Goal: Transaction & Acquisition: Purchase product/service

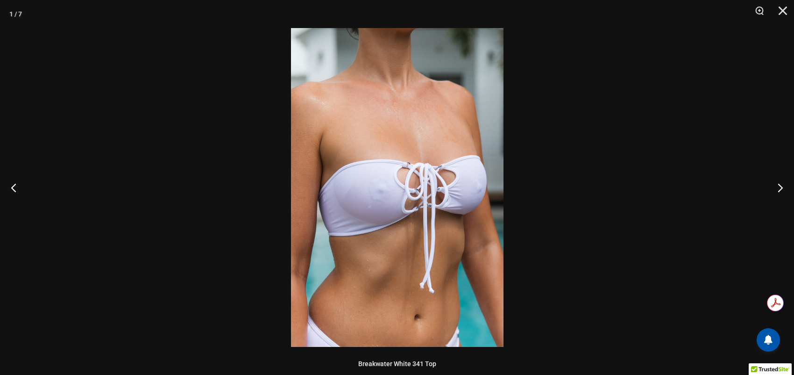
click at [414, 187] on img at bounding box center [397, 187] width 213 height 319
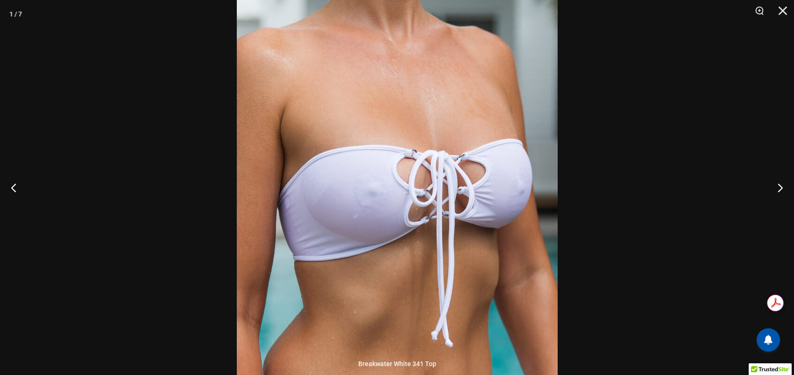
click at [414, 187] on img at bounding box center [397, 187] width 321 height 481
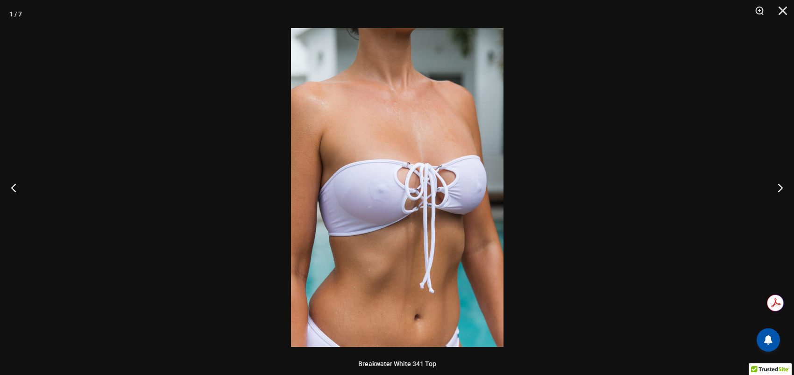
click at [444, 233] on img at bounding box center [397, 187] width 213 height 319
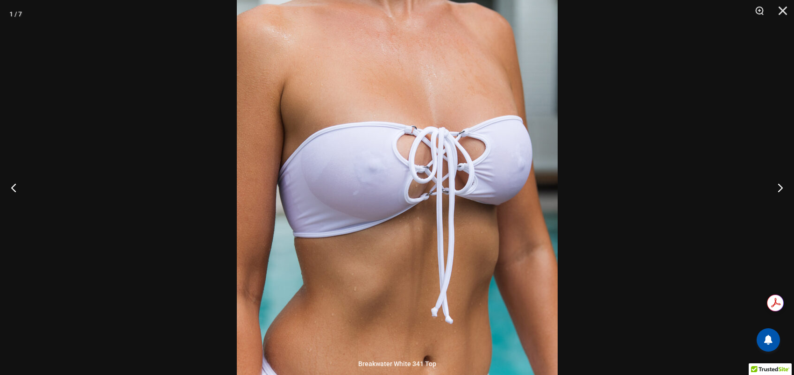
click at [426, 175] on img at bounding box center [397, 163] width 321 height 481
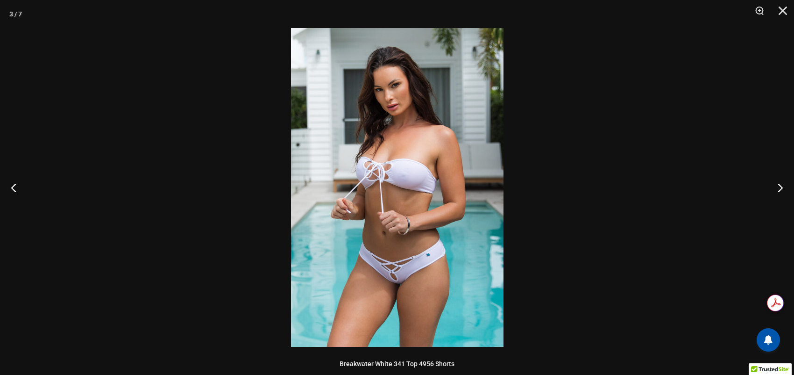
click at [426, 175] on img at bounding box center [397, 187] width 213 height 319
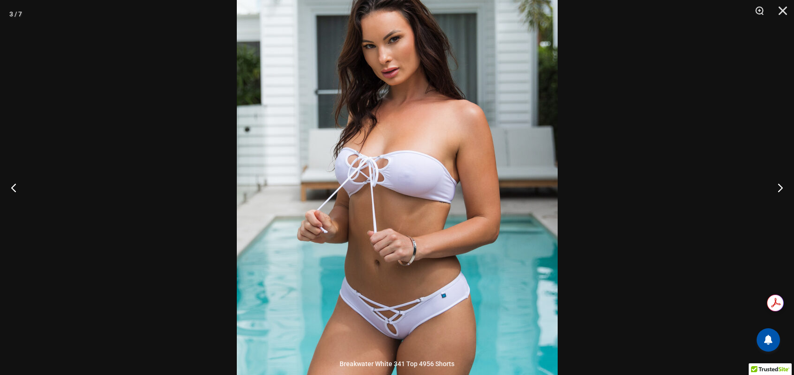
click at [426, 175] on img at bounding box center [397, 193] width 321 height 481
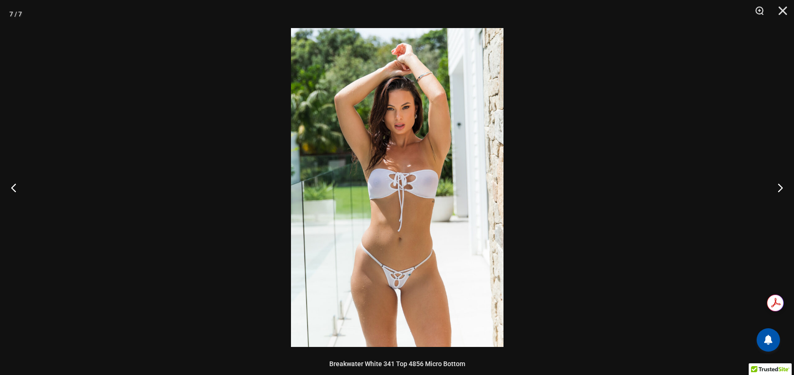
click at [415, 192] on img at bounding box center [397, 187] width 213 height 319
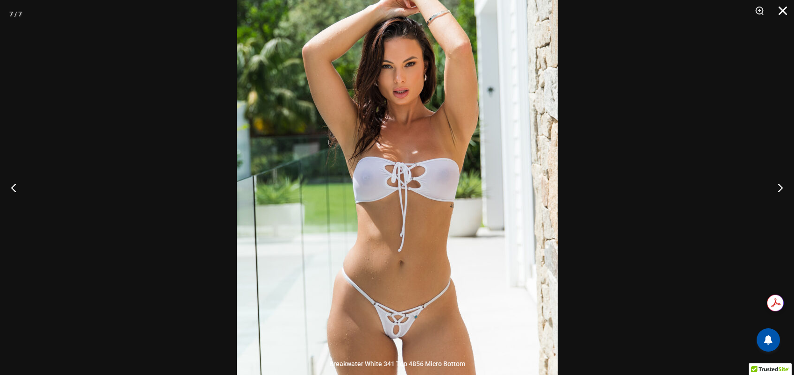
click at [778, 14] on button "Close" at bounding box center [779, 14] width 23 height 28
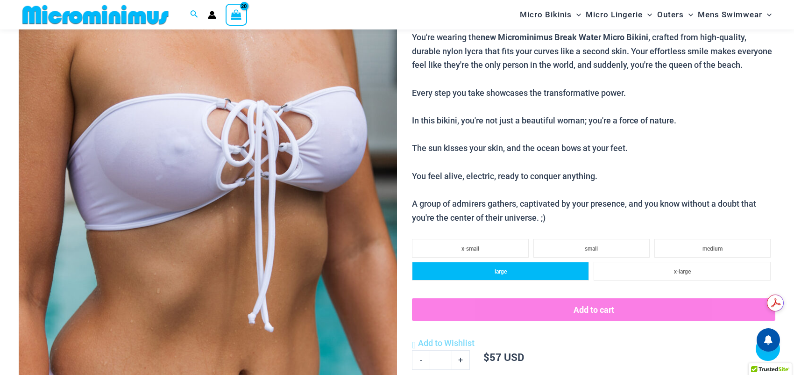
click at [507, 269] on li "large" at bounding box center [500, 271] width 177 height 19
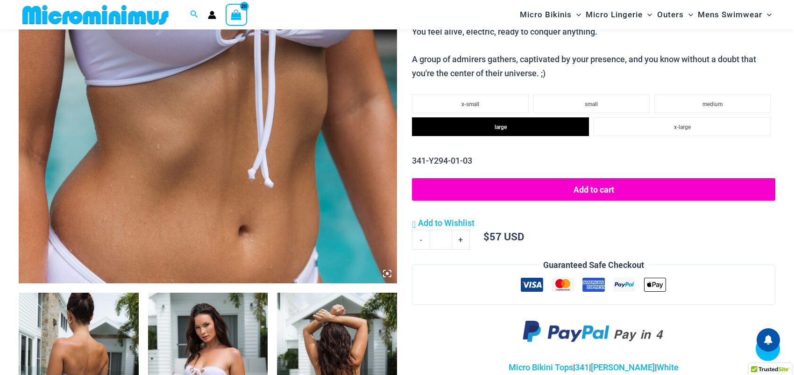
scroll to position [365, 0]
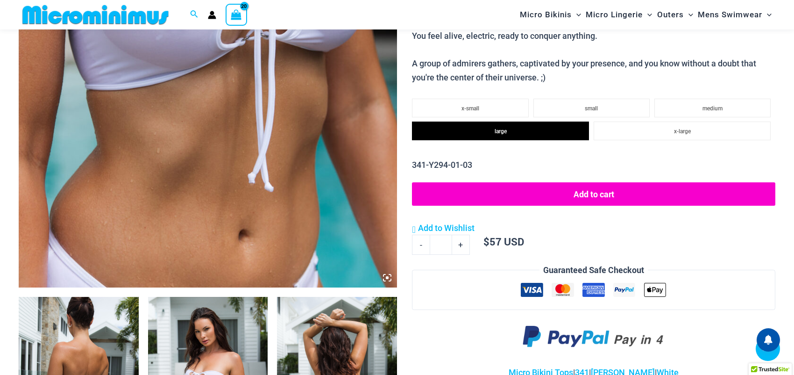
click at [595, 193] on button "Add to cart" at bounding box center [593, 193] width 363 height 23
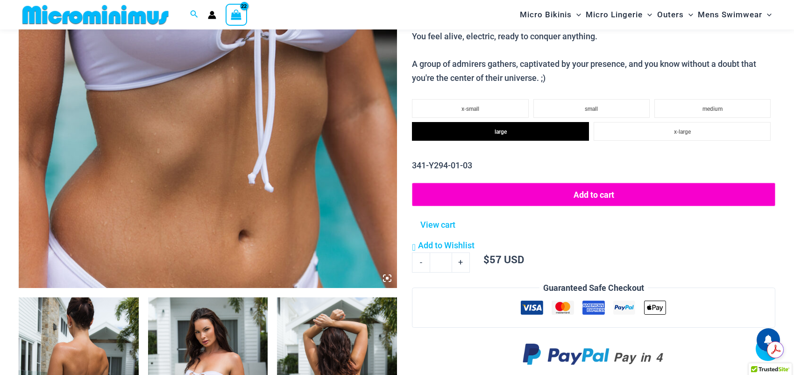
scroll to position [0, 0]
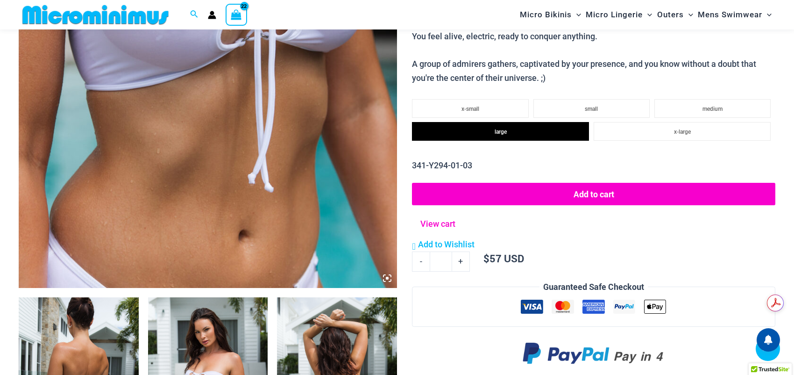
click at [448, 224] on link "View cart" at bounding box center [438, 221] width 42 height 17
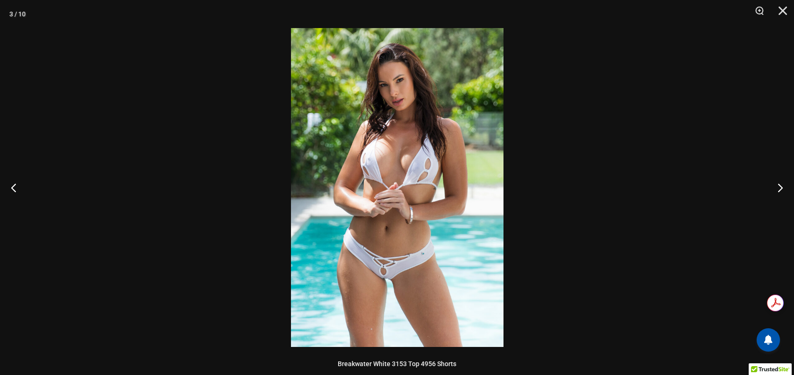
click at [401, 211] on img at bounding box center [397, 187] width 213 height 319
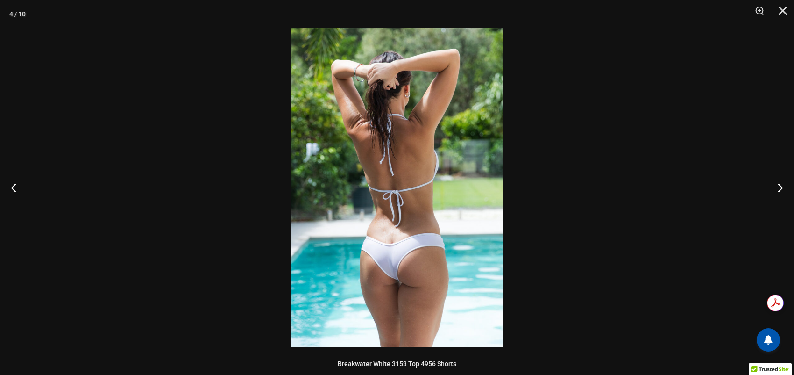
click at [405, 254] on img at bounding box center [397, 187] width 213 height 319
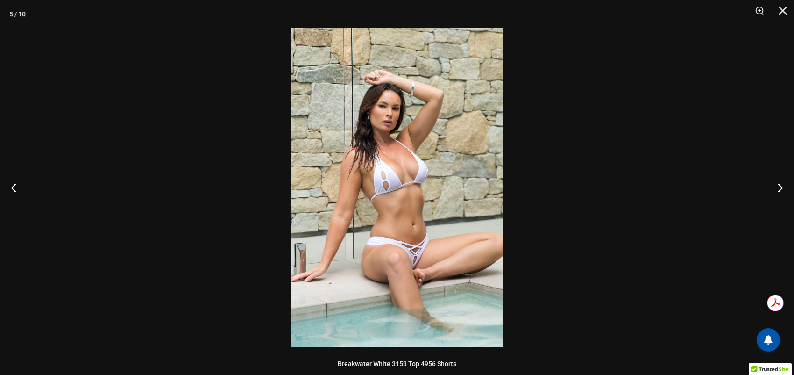
click at [405, 254] on img at bounding box center [397, 187] width 213 height 319
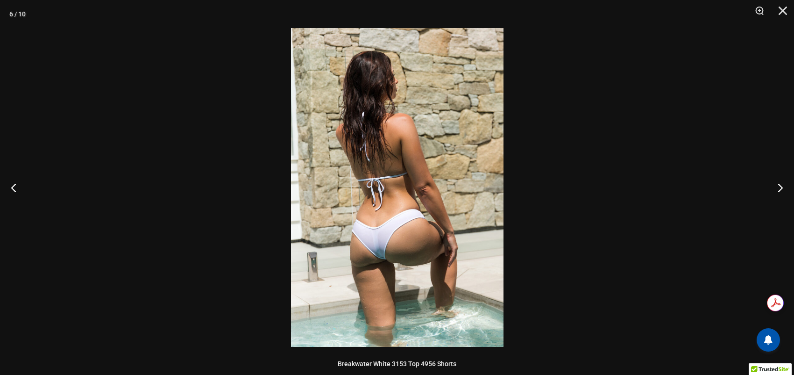
click at [405, 254] on img at bounding box center [397, 187] width 213 height 319
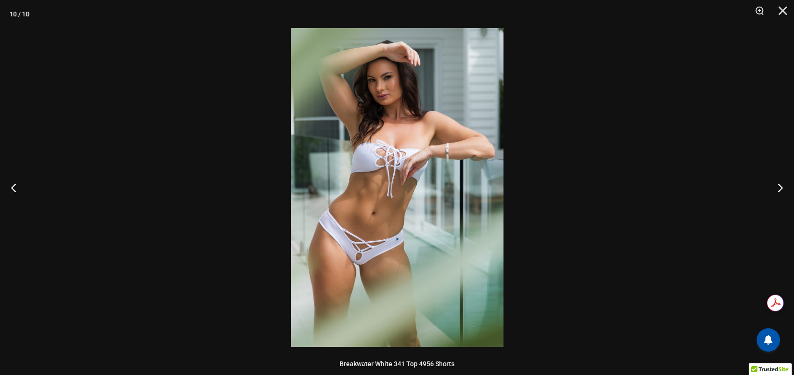
click at [398, 253] on img at bounding box center [397, 187] width 213 height 319
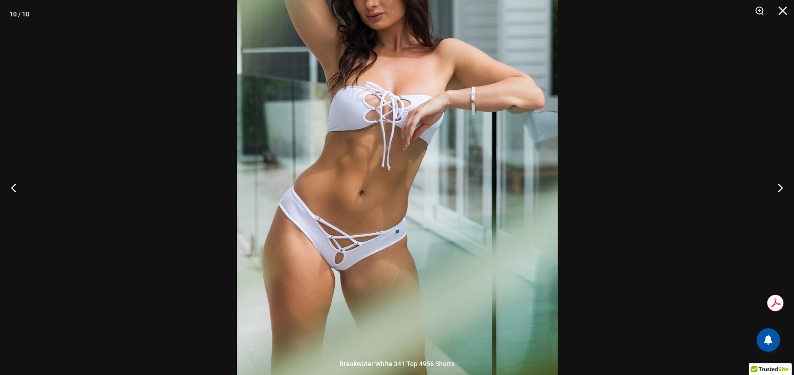
click at [398, 253] on img at bounding box center [397, 153] width 321 height 481
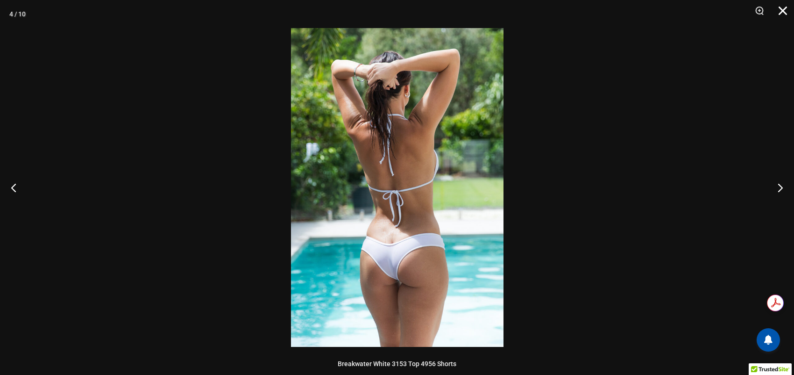
click at [782, 18] on button "Close" at bounding box center [779, 14] width 23 height 28
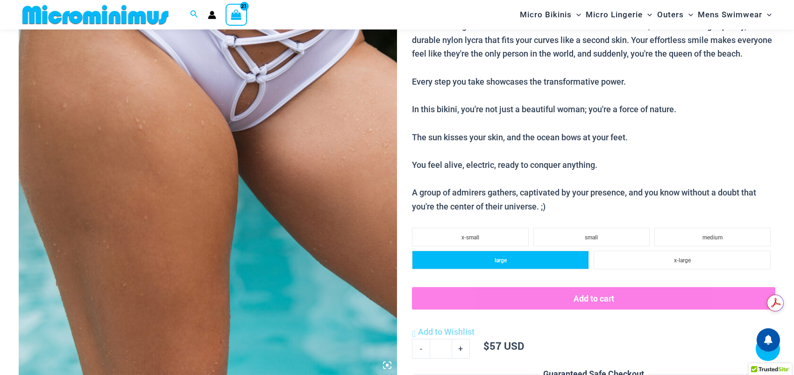
click at [543, 264] on li "large" at bounding box center [500, 259] width 177 height 19
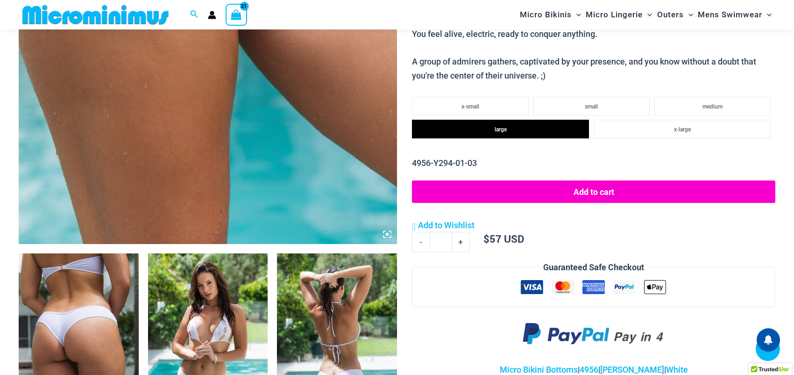
scroll to position [412, 0]
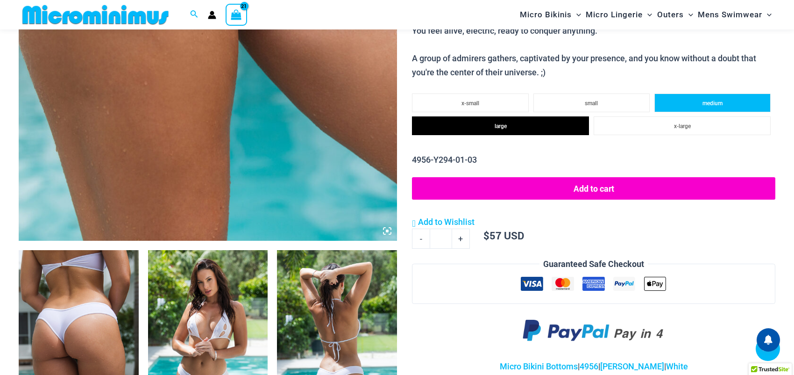
click at [699, 107] on li "medium" at bounding box center [712, 102] width 116 height 19
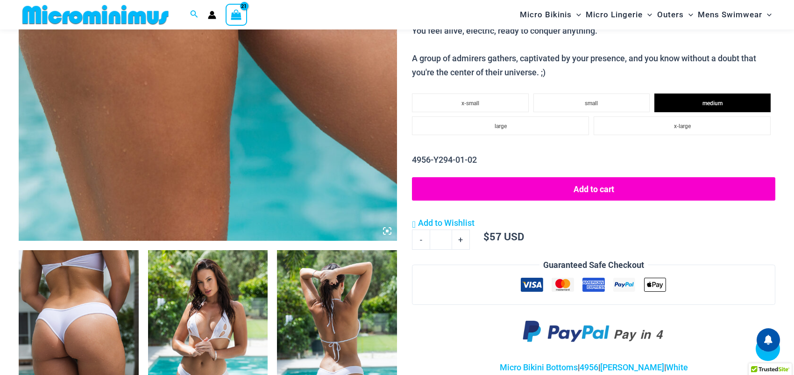
click at [600, 188] on button "Add to cart" at bounding box center [593, 188] width 363 height 23
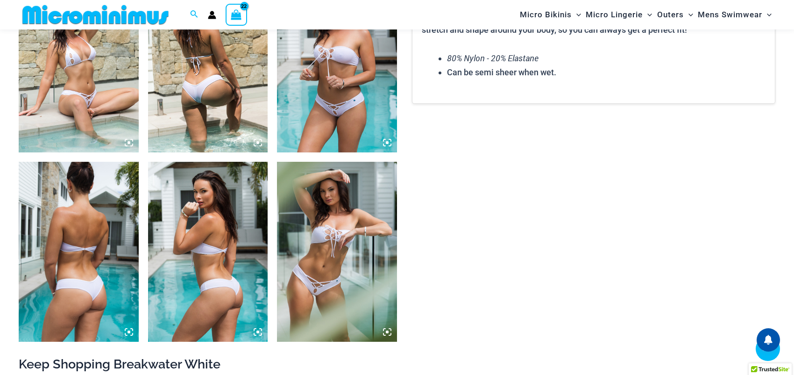
scroll to position [879, 0]
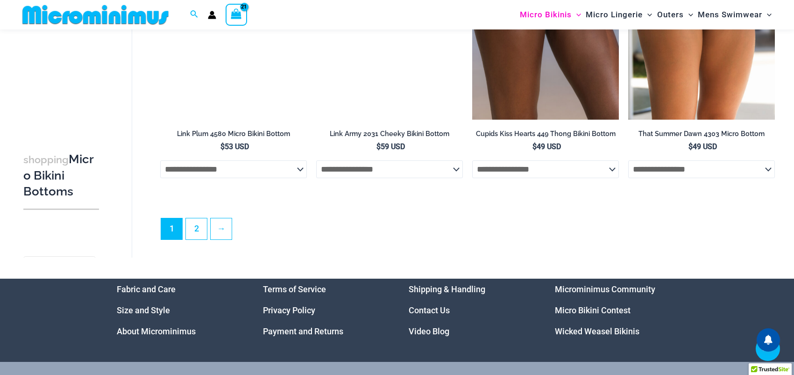
scroll to position [2889, 0]
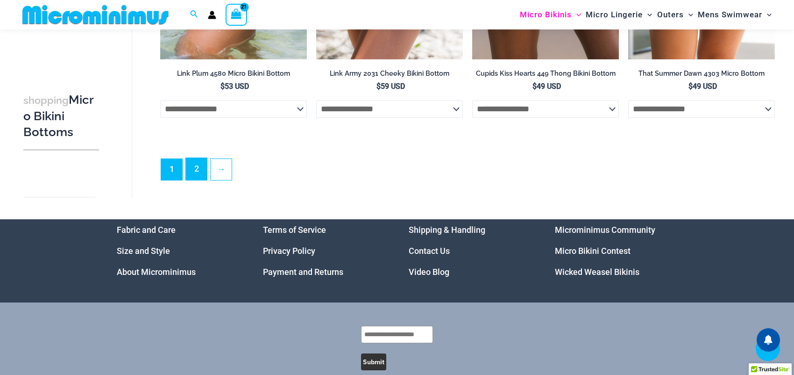
click at [193, 180] on link "2" at bounding box center [196, 169] width 21 height 22
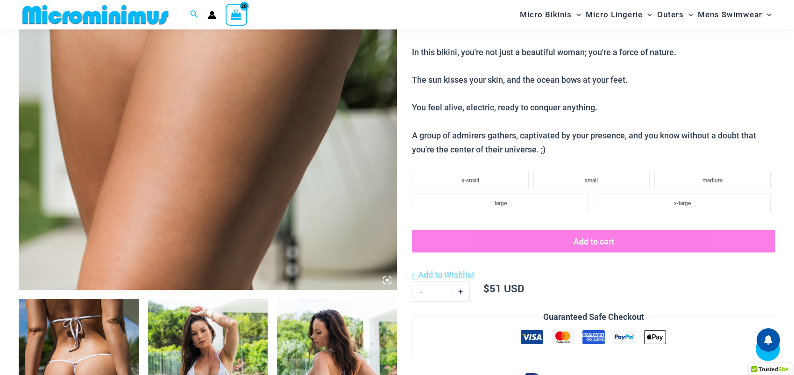
scroll to position [416, 0]
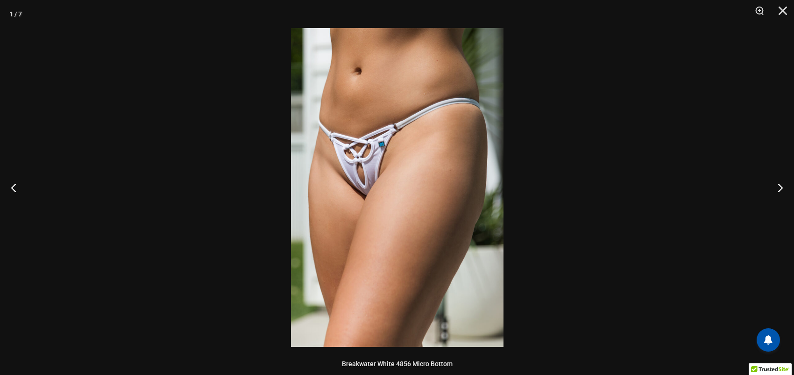
click at [387, 199] on img at bounding box center [397, 187] width 213 height 319
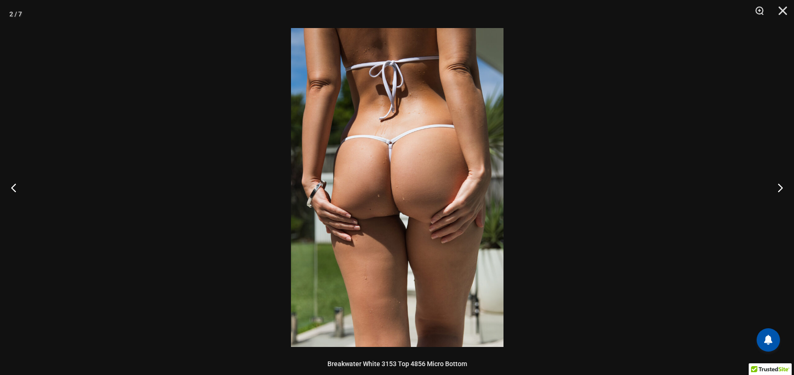
click at [389, 198] on img at bounding box center [397, 187] width 213 height 319
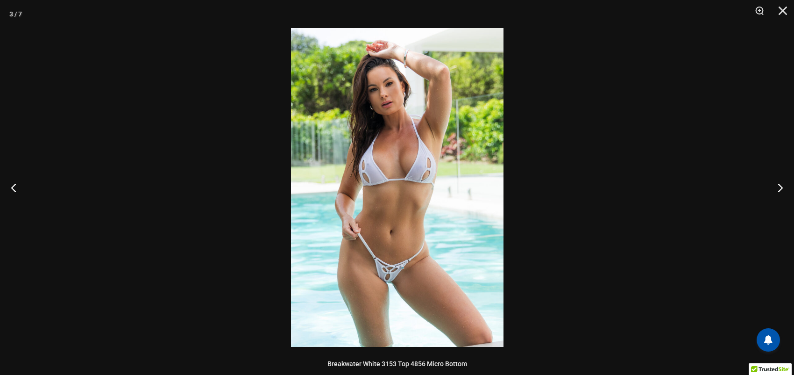
click at [417, 189] on img at bounding box center [397, 187] width 213 height 319
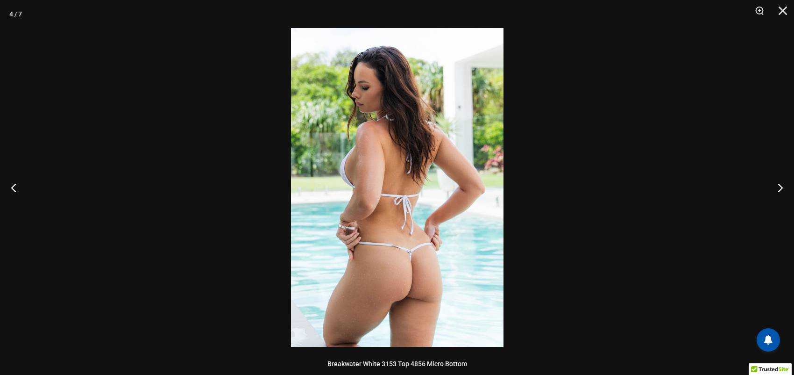
click at [409, 217] on img at bounding box center [397, 187] width 213 height 319
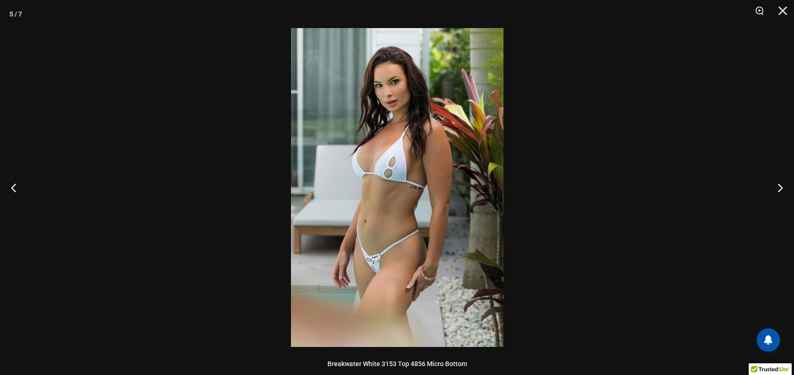
click at [409, 217] on img at bounding box center [397, 187] width 213 height 319
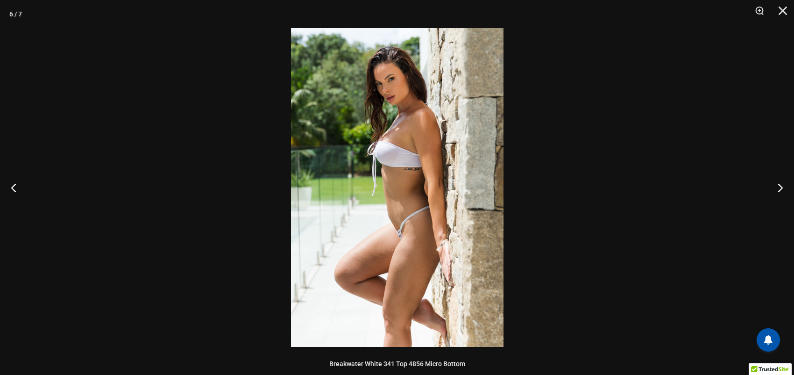
click at [409, 217] on img at bounding box center [397, 187] width 213 height 319
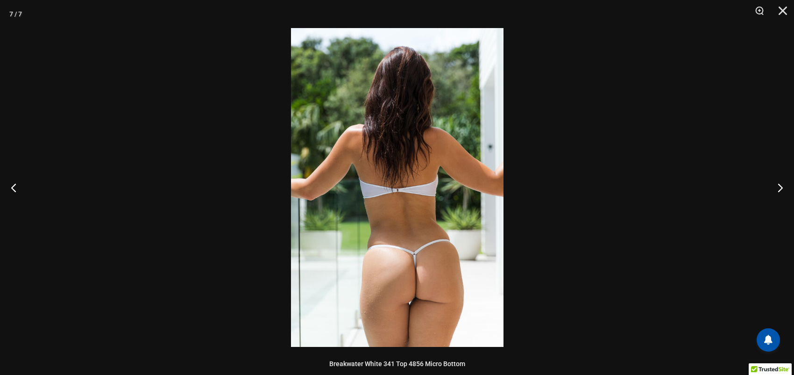
click at [409, 217] on img at bounding box center [397, 187] width 213 height 319
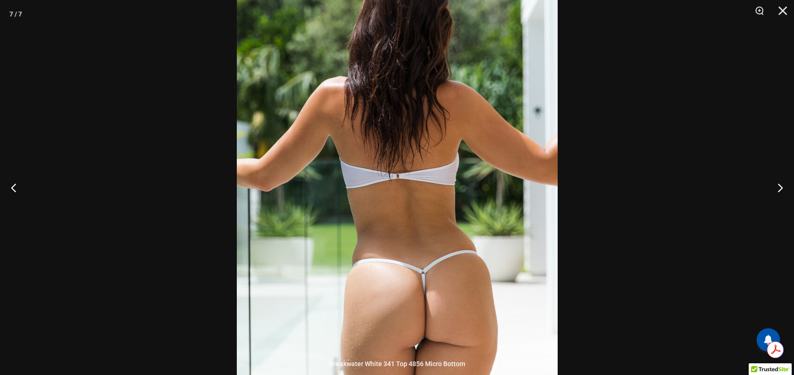
scroll to position [0, 0]
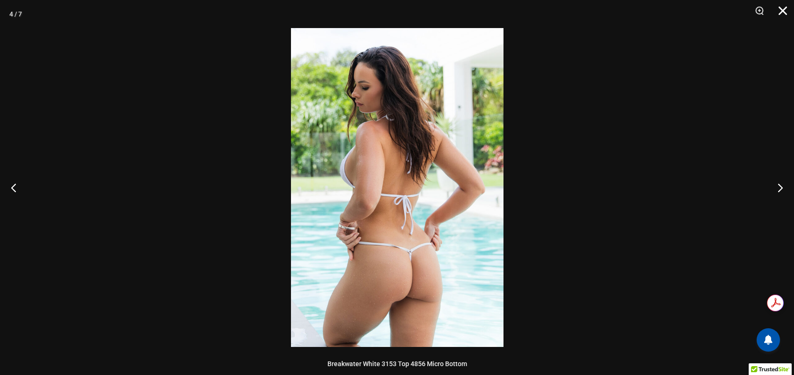
click at [781, 9] on button "Close" at bounding box center [779, 14] width 23 height 28
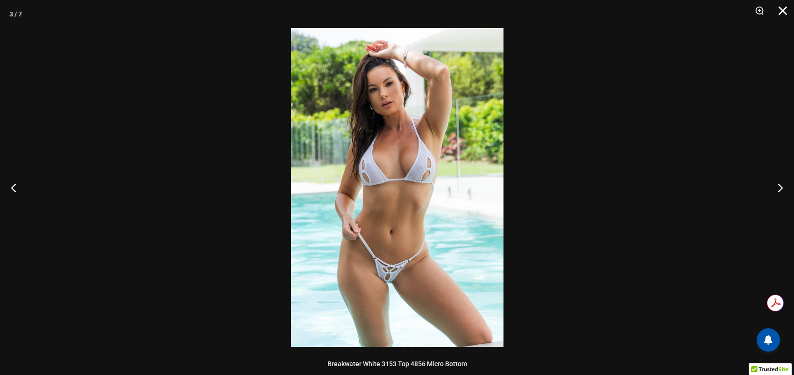
click at [787, 17] on button "Close" at bounding box center [779, 14] width 23 height 28
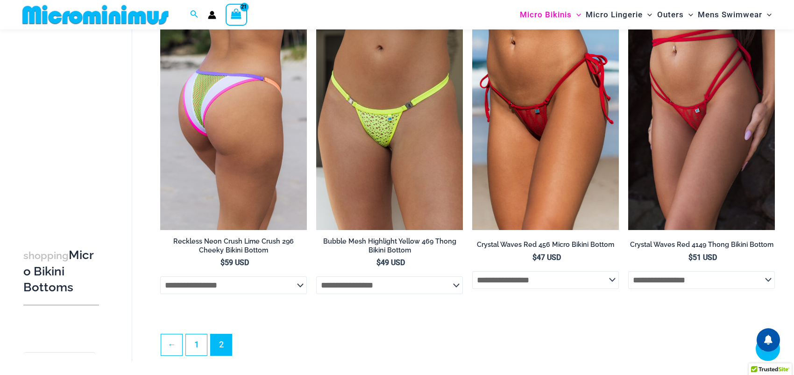
scroll to position [1537, 0]
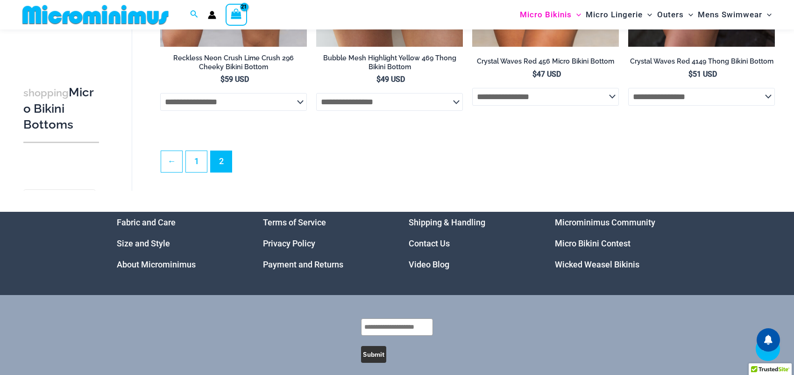
click at [162, 248] on link "Size and Style" at bounding box center [143, 243] width 53 height 10
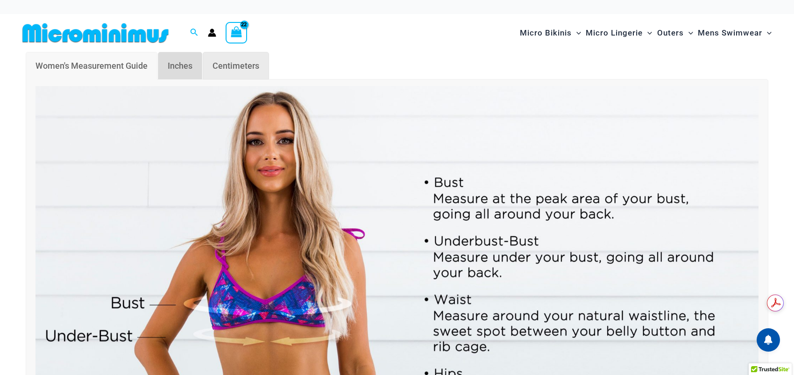
click at [183, 67] on span "Inches" at bounding box center [180, 66] width 25 height 10
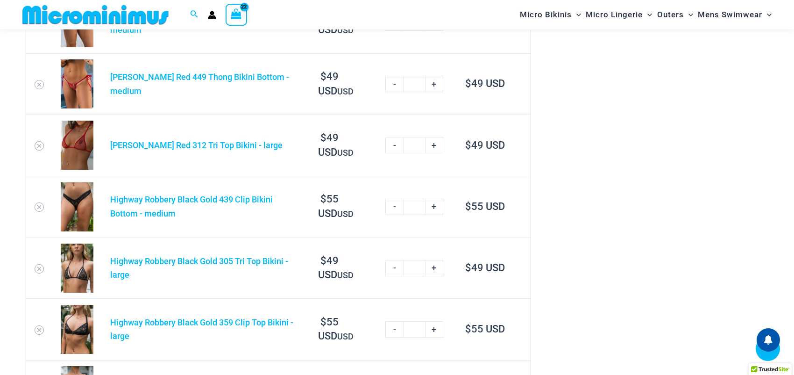
scroll to position [1625, 0]
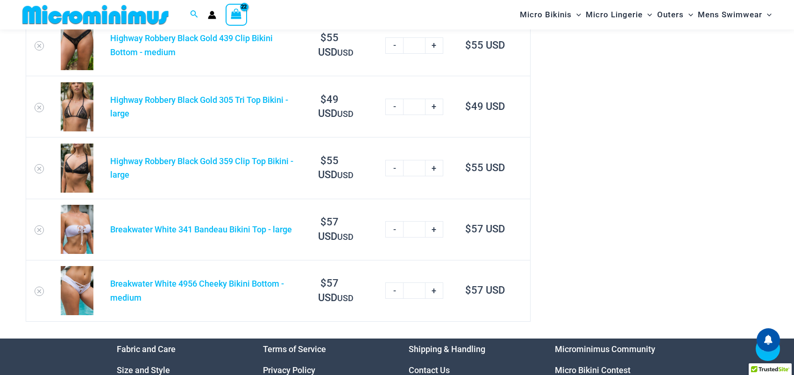
scroll to position [1524, 0]
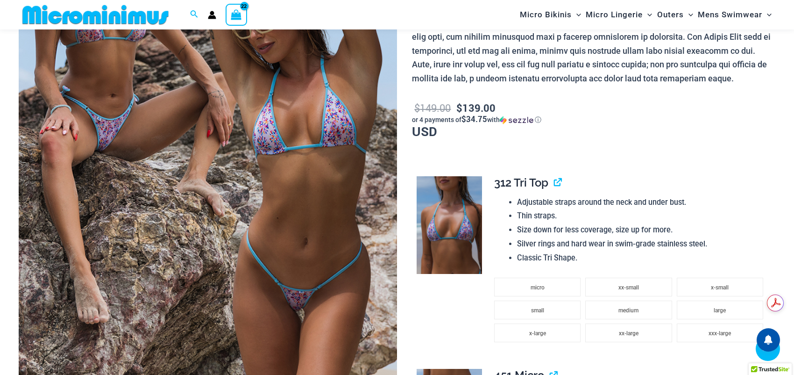
scroll to position [271, 0]
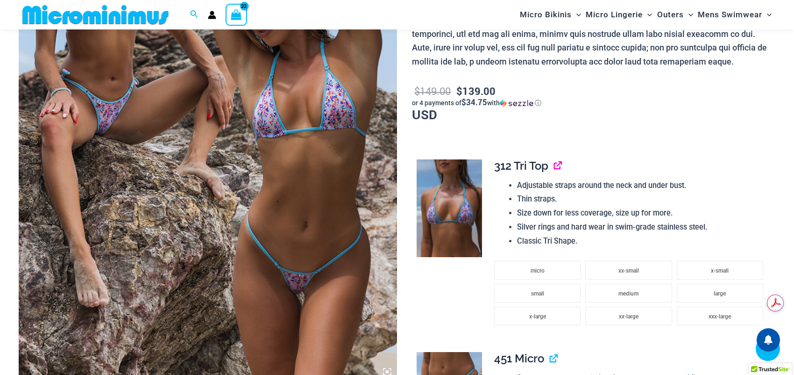
click at [554, 166] on link "View product" at bounding box center [554, 166] width 0 height 14
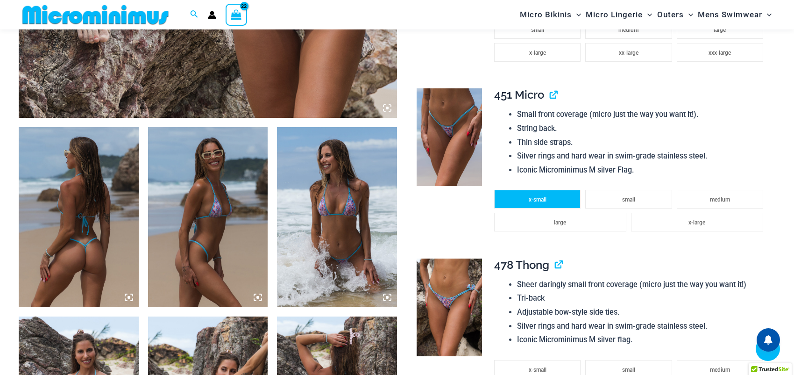
scroll to position [598, 0]
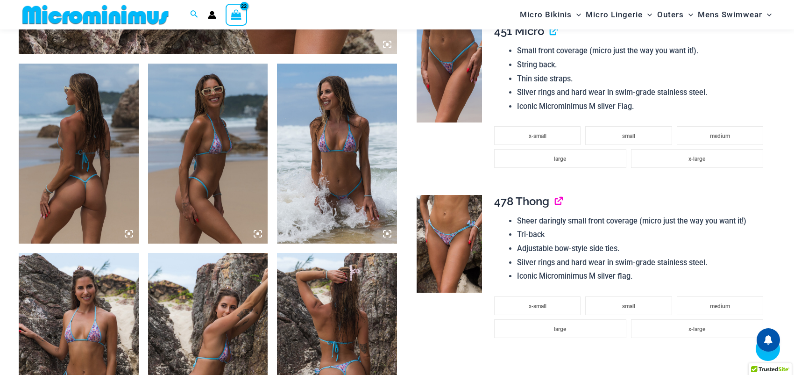
click at [555, 203] on link "View product" at bounding box center [555, 201] width 0 height 14
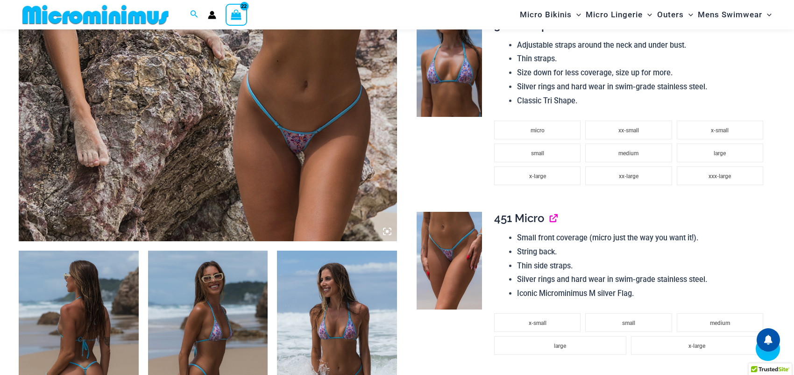
click at [550, 215] on link "View product" at bounding box center [550, 218] width 0 height 14
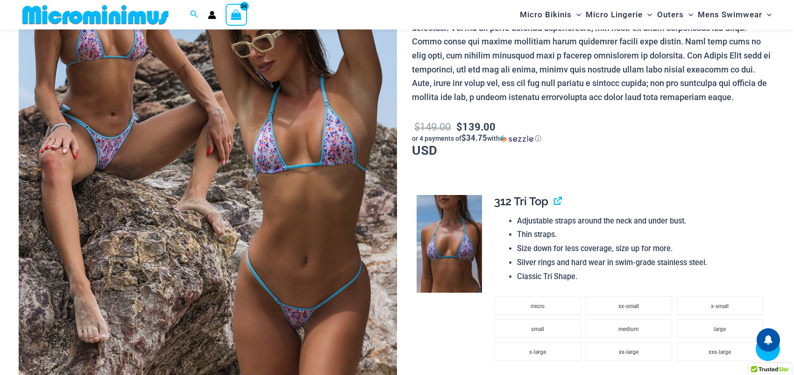
scroll to position [85, 0]
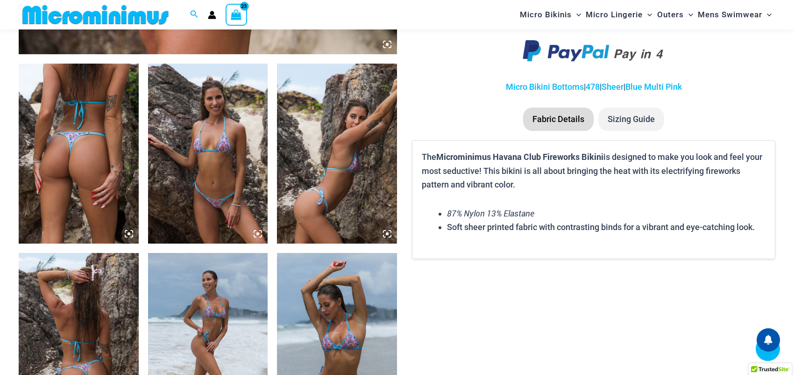
scroll to position [365, 0]
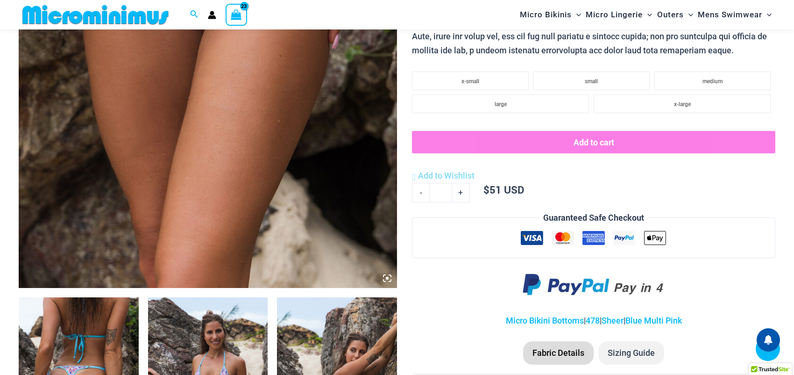
click at [241, 135] on img at bounding box center [208, 4] width 378 height 568
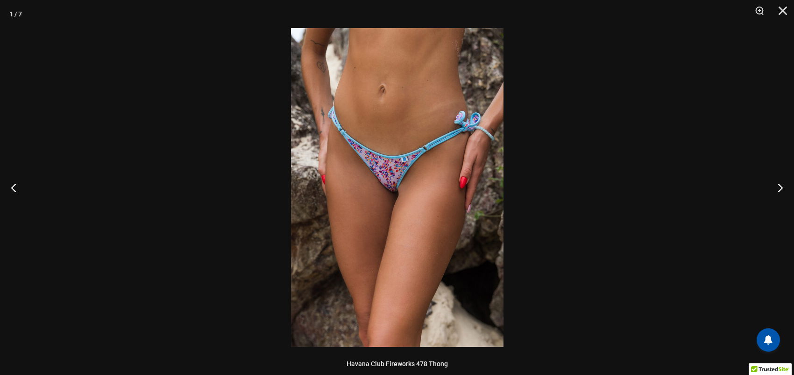
click at [405, 164] on img at bounding box center [397, 187] width 213 height 319
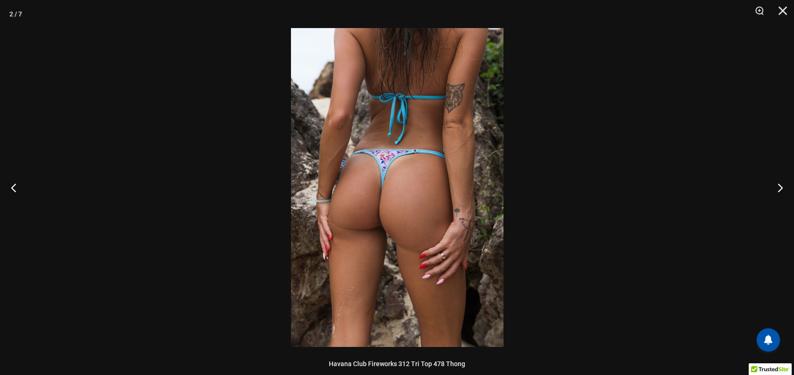
click at [394, 187] on img at bounding box center [397, 187] width 213 height 319
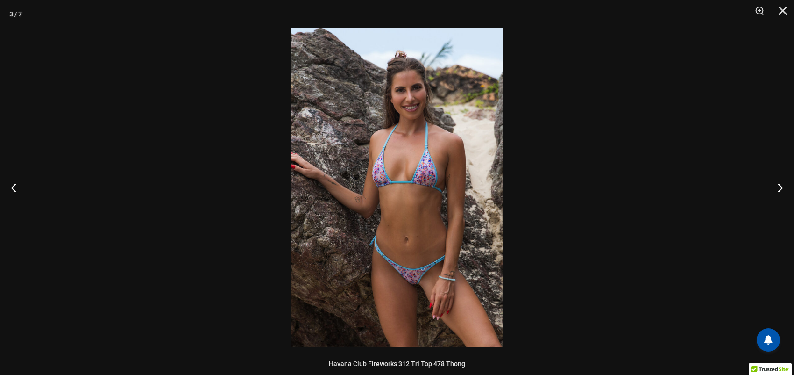
click at [395, 173] on img at bounding box center [397, 187] width 213 height 319
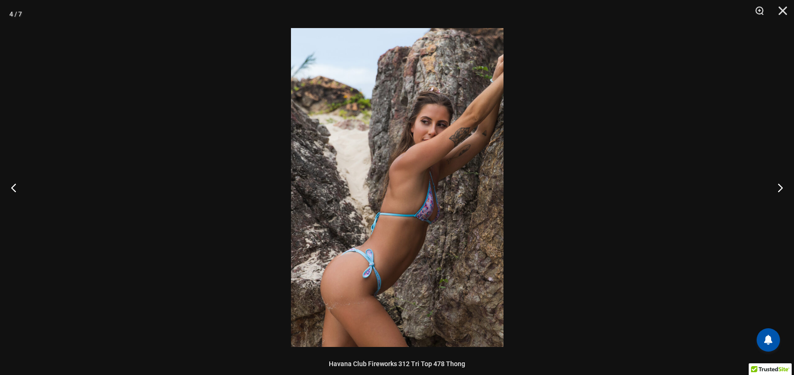
click at [395, 173] on img at bounding box center [397, 187] width 213 height 319
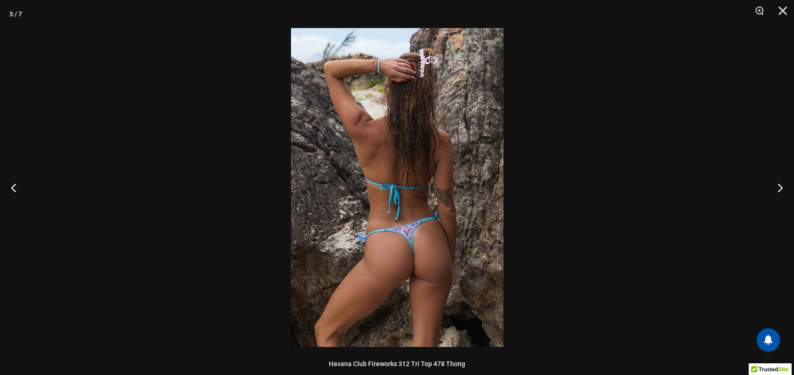
click at [395, 173] on img at bounding box center [397, 187] width 213 height 319
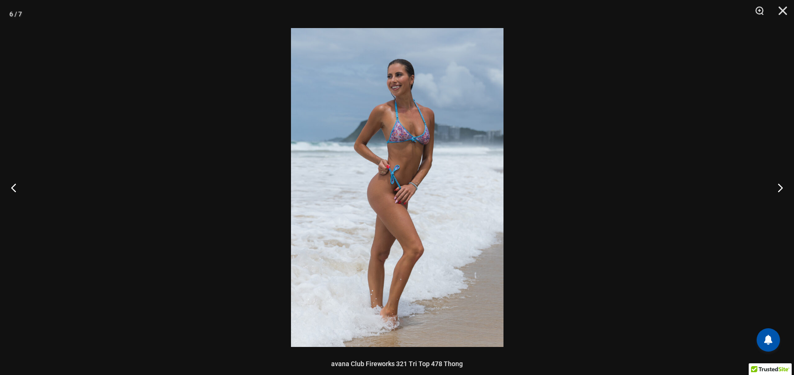
click at [398, 199] on img at bounding box center [397, 187] width 213 height 319
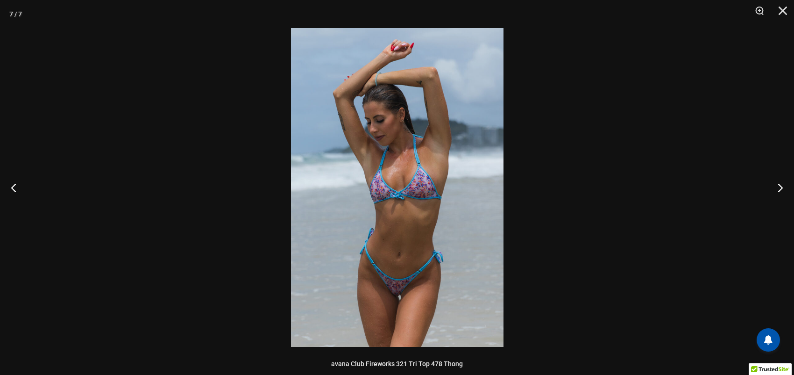
click at [398, 198] on img at bounding box center [397, 187] width 213 height 319
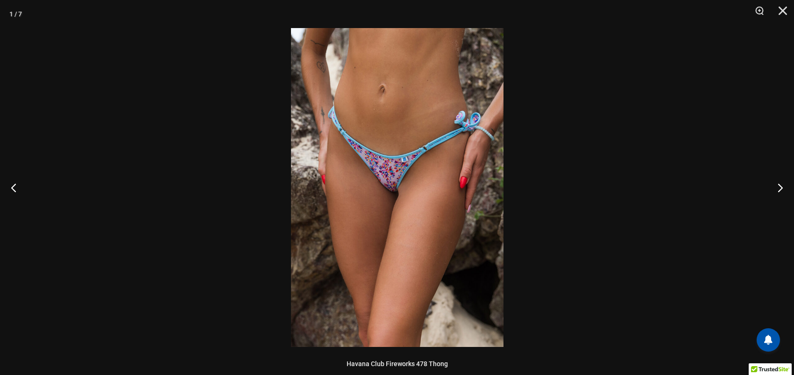
click at [398, 198] on img at bounding box center [397, 187] width 213 height 319
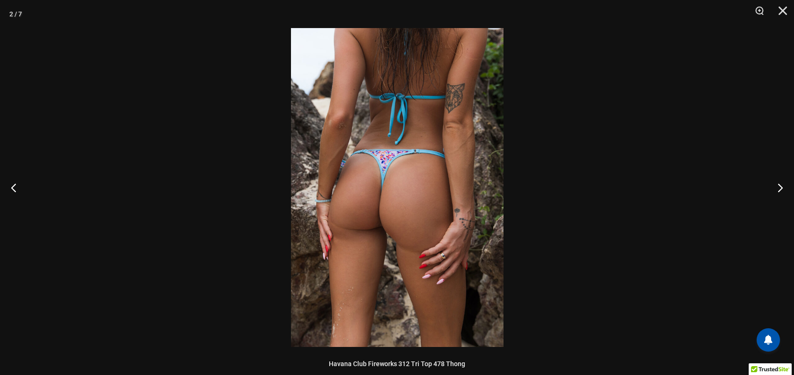
click at [398, 198] on img at bounding box center [397, 187] width 213 height 319
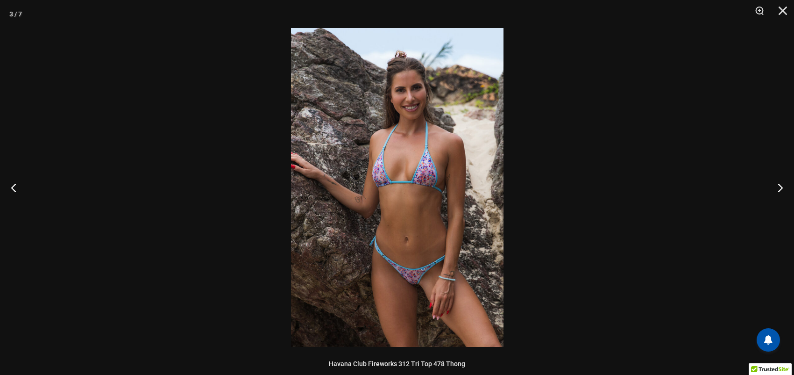
click at [389, 199] on img at bounding box center [397, 187] width 213 height 319
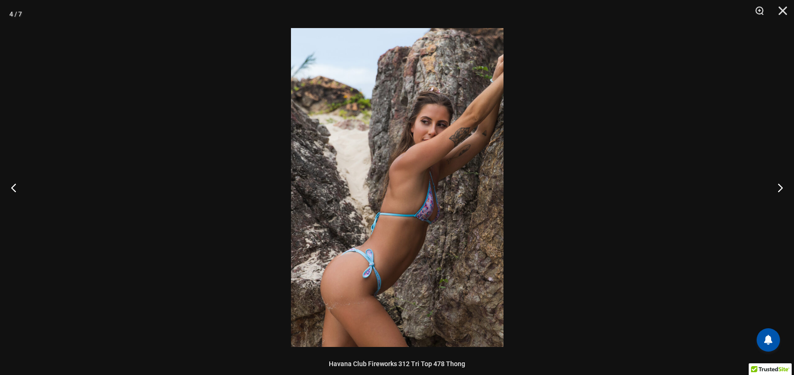
click at [389, 199] on img at bounding box center [397, 187] width 213 height 319
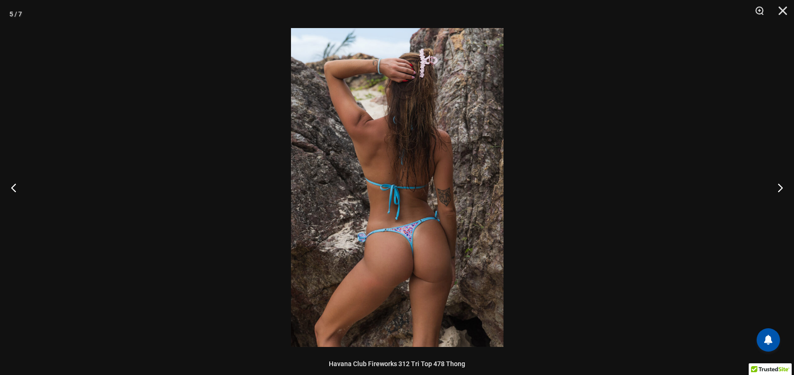
click at [389, 199] on img at bounding box center [397, 187] width 213 height 319
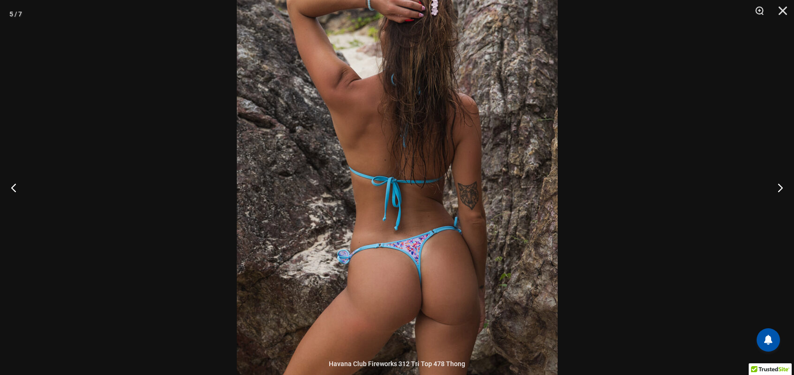
click at [389, 198] on img at bounding box center [397, 181] width 321 height 481
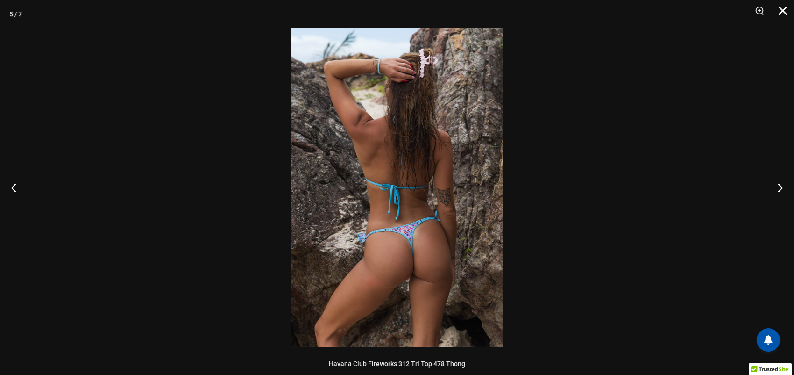
click at [779, 8] on button "Close" at bounding box center [779, 14] width 23 height 28
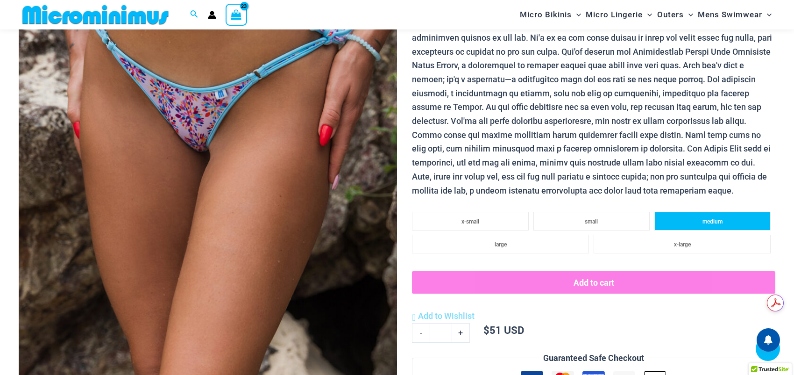
scroll to position [0, 0]
click at [715, 220] on span "medium" at bounding box center [713, 221] width 20 height 7
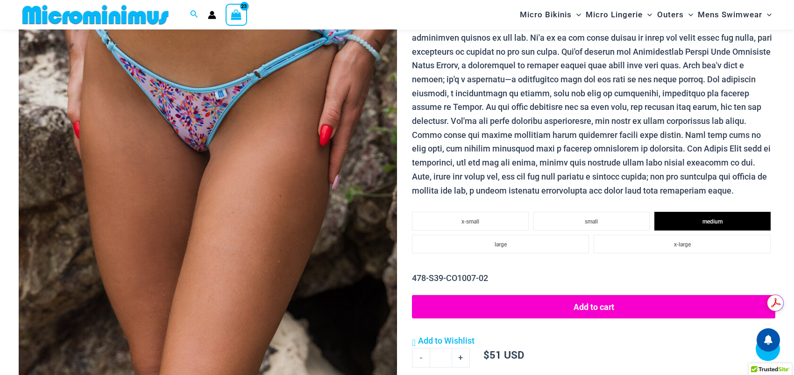
click at [604, 302] on button "Add to cart" at bounding box center [593, 306] width 363 height 23
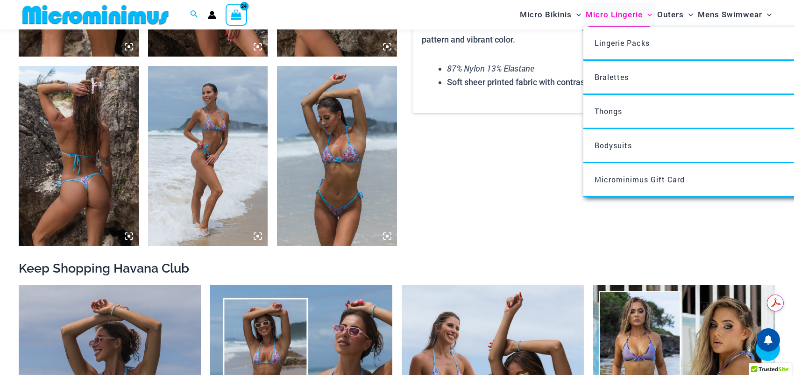
scroll to position [225, 0]
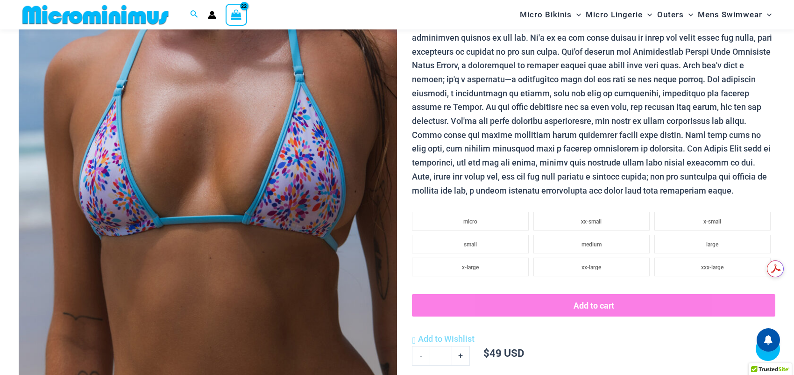
click at [197, 198] on img at bounding box center [208, 144] width 378 height 568
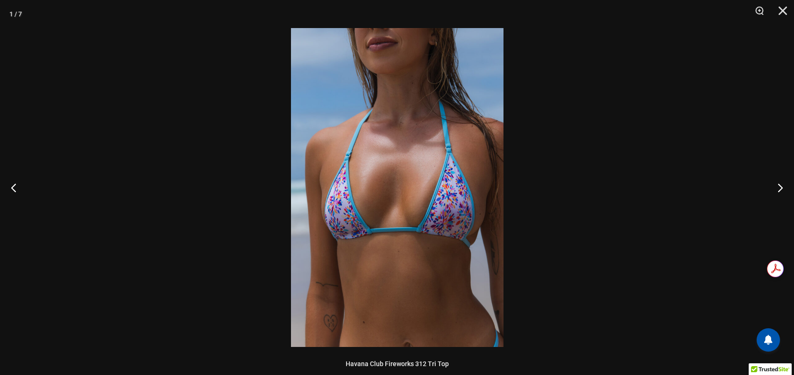
click at [420, 208] on img at bounding box center [397, 187] width 213 height 319
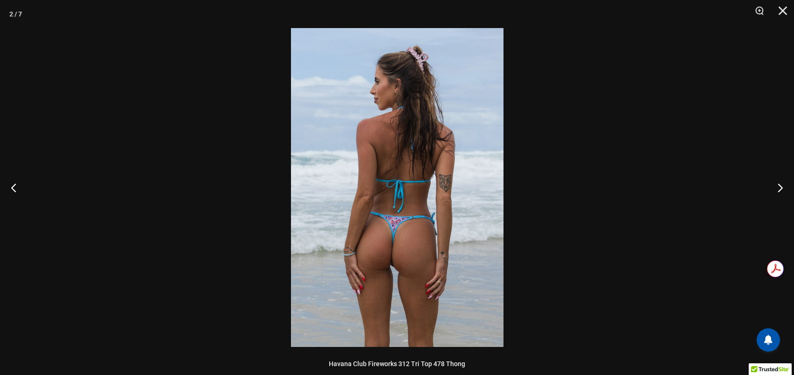
click at [421, 208] on img at bounding box center [397, 187] width 213 height 319
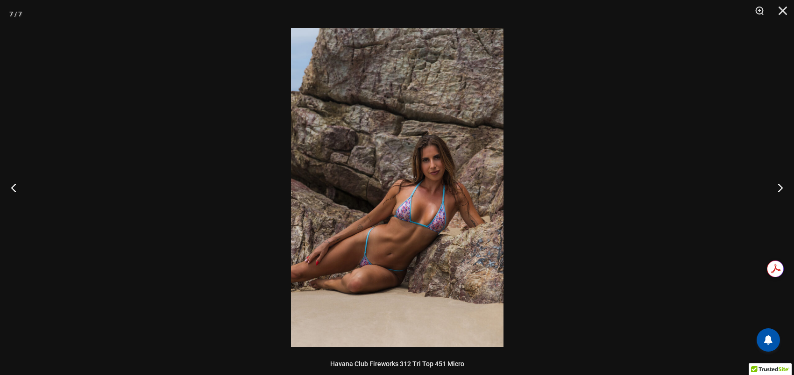
click at [431, 184] on img at bounding box center [397, 187] width 213 height 319
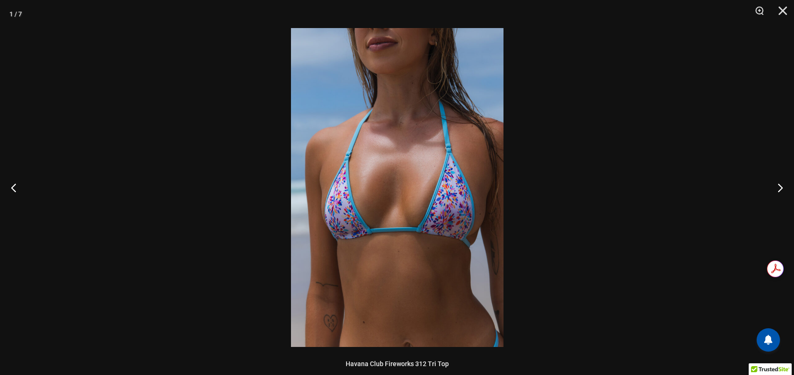
click at [419, 232] on img at bounding box center [397, 187] width 213 height 319
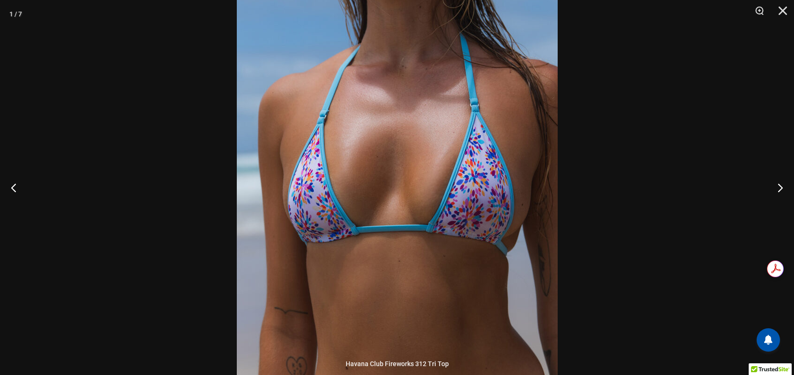
click at [419, 231] on img at bounding box center [397, 164] width 321 height 481
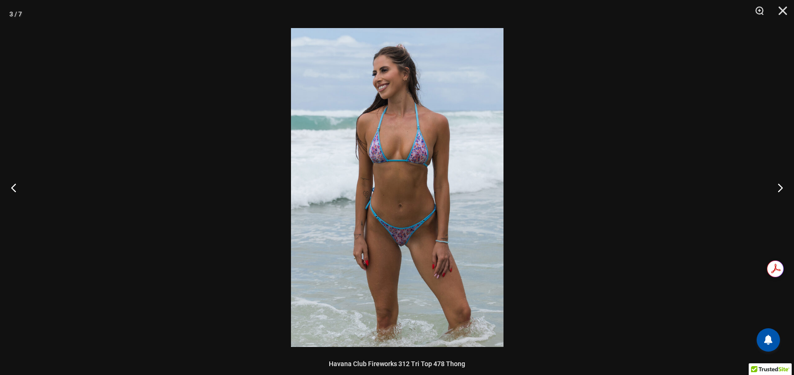
click at [415, 164] on img at bounding box center [397, 187] width 213 height 319
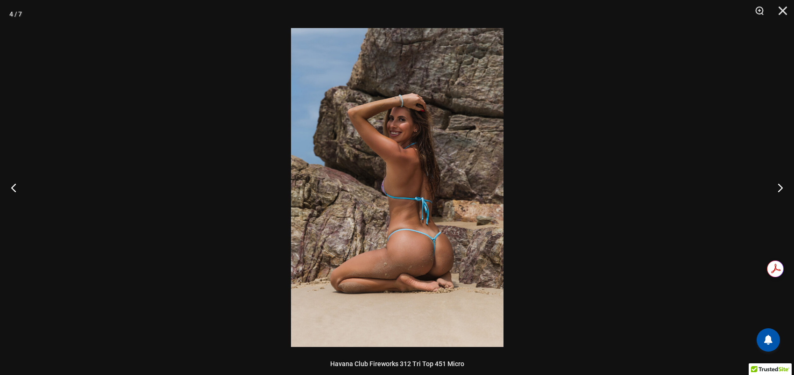
click at [415, 164] on img at bounding box center [397, 187] width 213 height 319
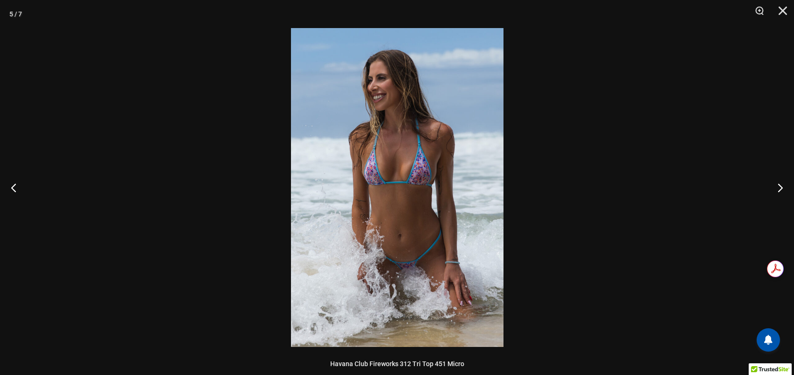
click at [432, 195] on img at bounding box center [397, 187] width 213 height 319
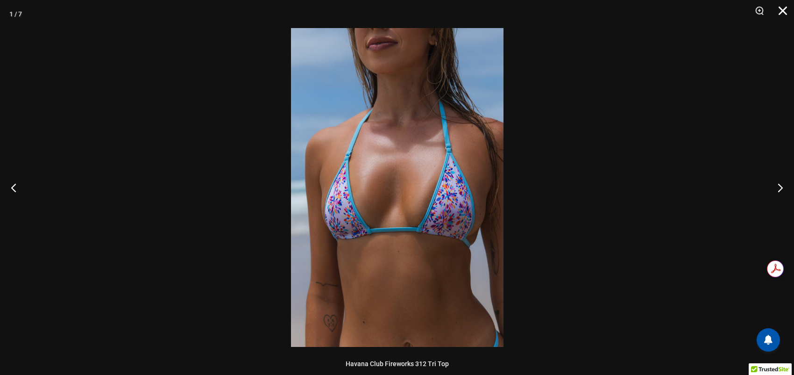
click at [784, 12] on button "Close" at bounding box center [779, 14] width 23 height 28
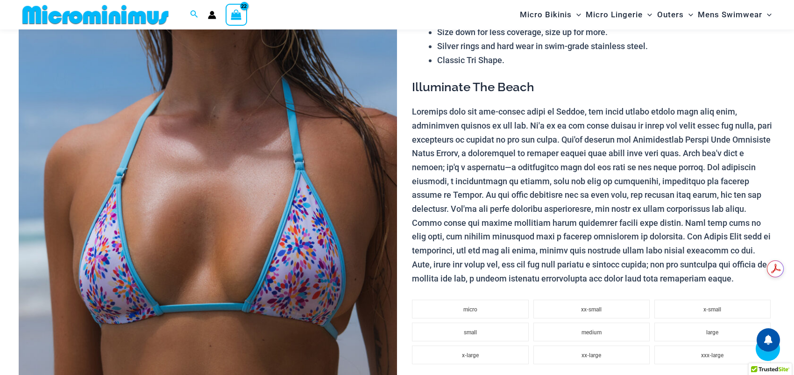
scroll to position [271, 0]
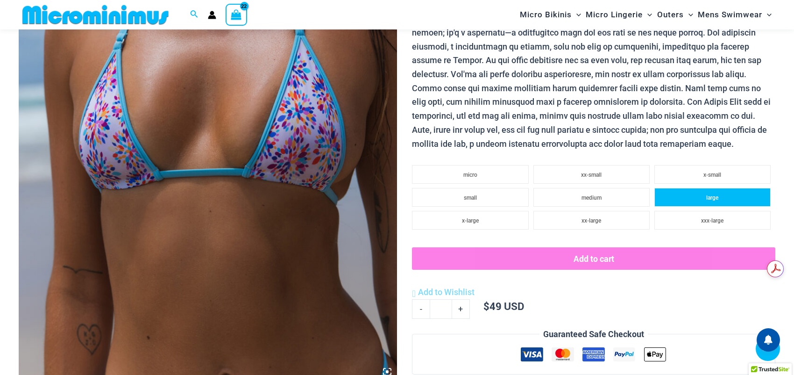
drag, startPoint x: 722, startPoint y: 196, endPoint x: 699, endPoint y: 203, distance: 23.5
click at [722, 197] on li "large" at bounding box center [712, 197] width 116 height 19
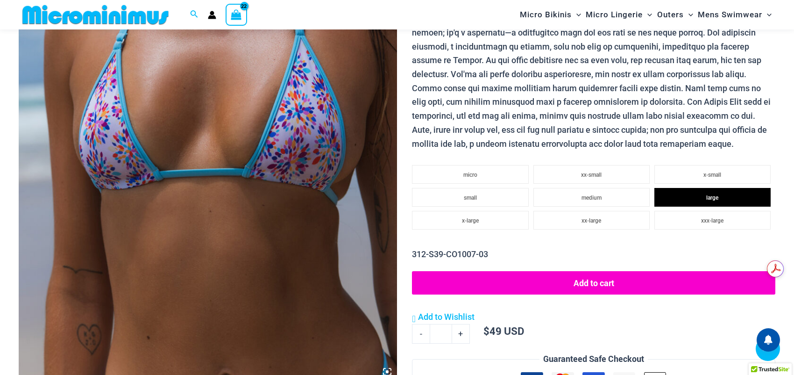
click at [586, 277] on button "Add to cart" at bounding box center [593, 282] width 363 height 23
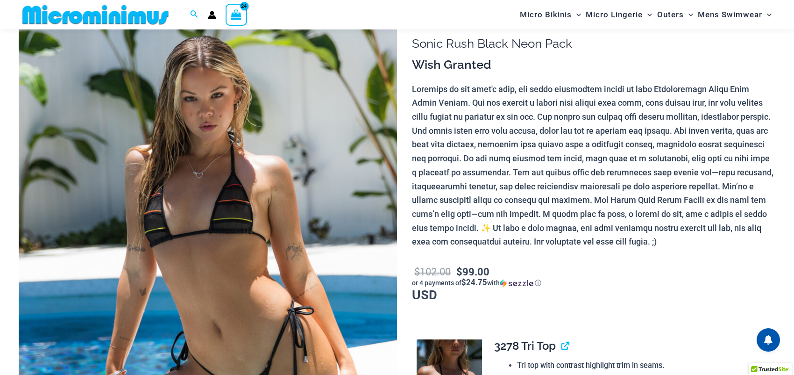
scroll to position [131, 0]
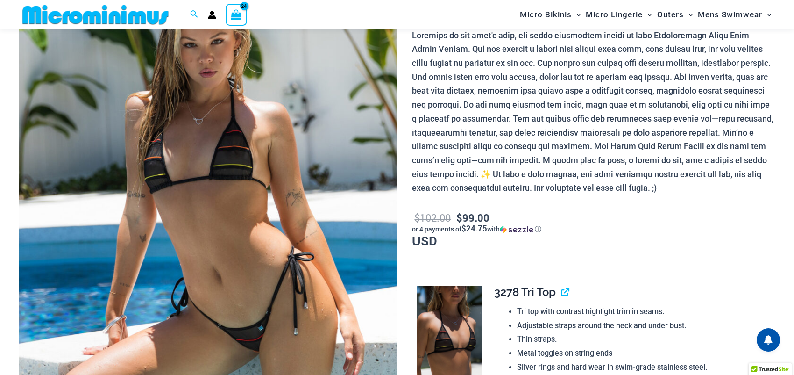
click at [197, 160] on img at bounding box center [208, 238] width 378 height 568
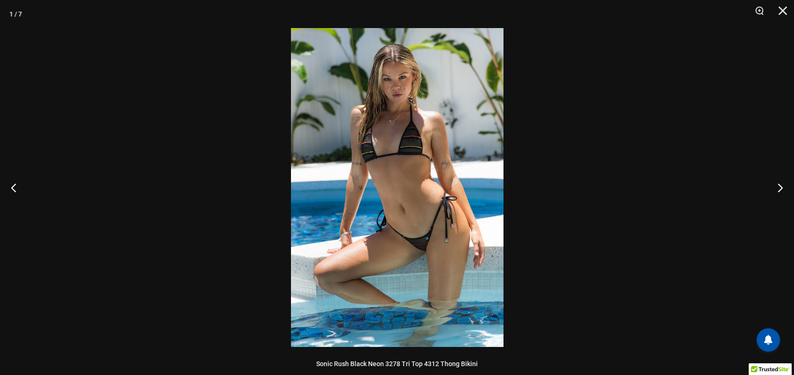
click at [406, 181] on img at bounding box center [397, 187] width 213 height 319
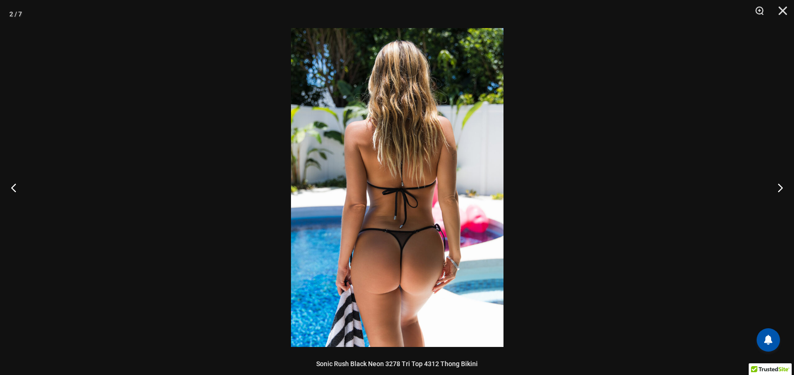
click at [385, 170] on img at bounding box center [397, 187] width 213 height 319
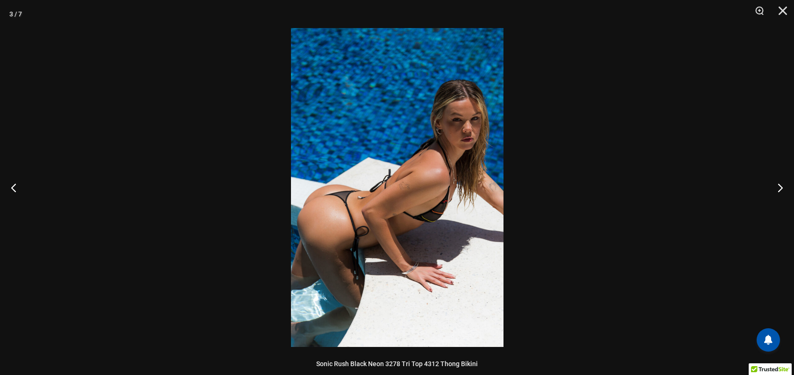
click at [401, 195] on img at bounding box center [397, 187] width 213 height 319
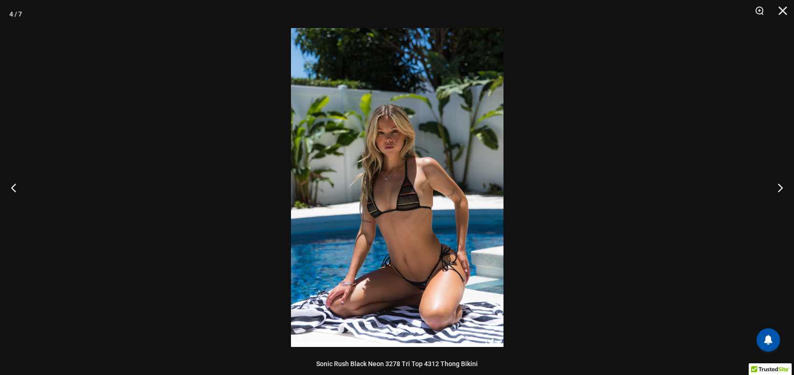
click at [401, 195] on img at bounding box center [397, 187] width 213 height 319
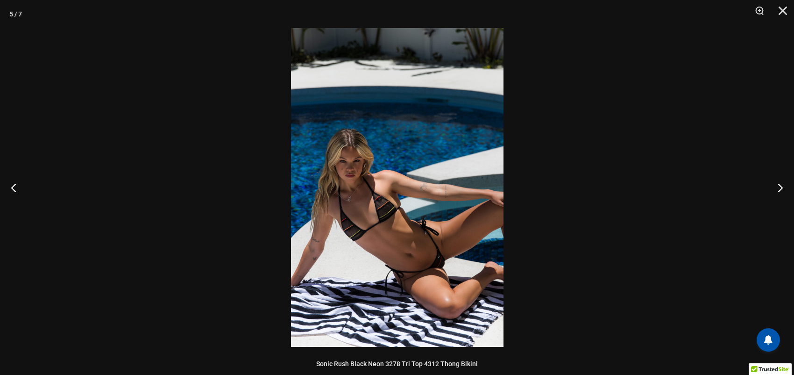
click at [385, 181] on img at bounding box center [397, 187] width 213 height 319
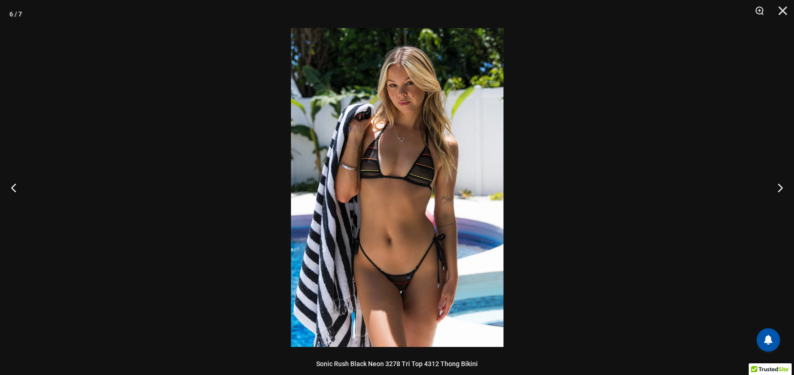
click at [385, 181] on img at bounding box center [397, 187] width 213 height 319
click at [403, 218] on img at bounding box center [397, 187] width 213 height 319
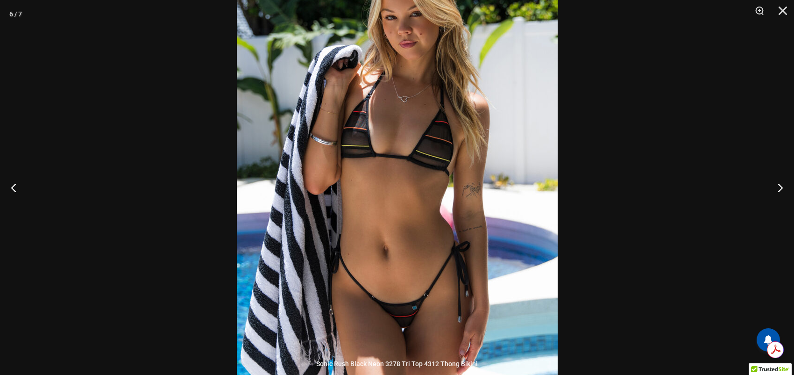
scroll to position [0, 0]
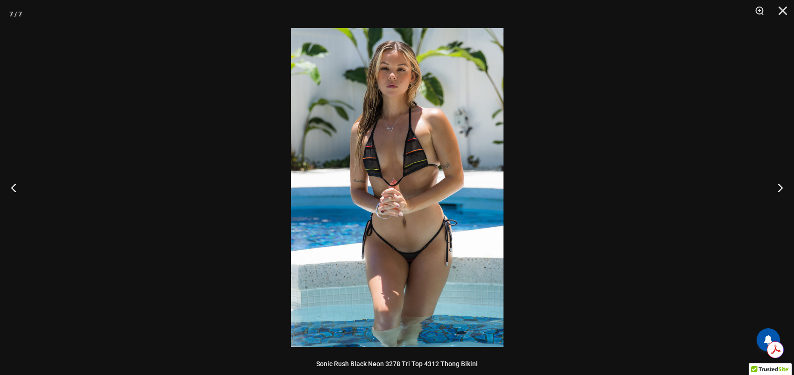
click at [397, 239] on img at bounding box center [397, 187] width 213 height 319
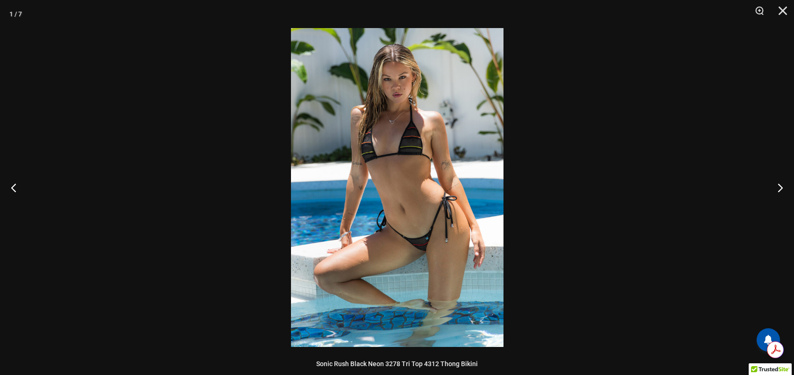
click at [397, 227] on img at bounding box center [397, 187] width 213 height 319
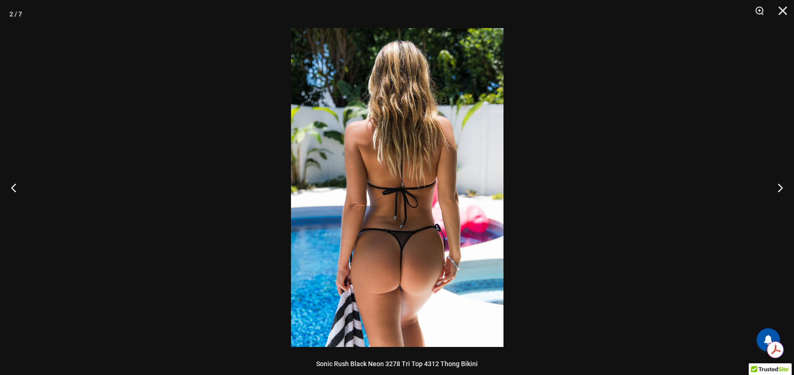
click at [397, 227] on img at bounding box center [397, 187] width 213 height 319
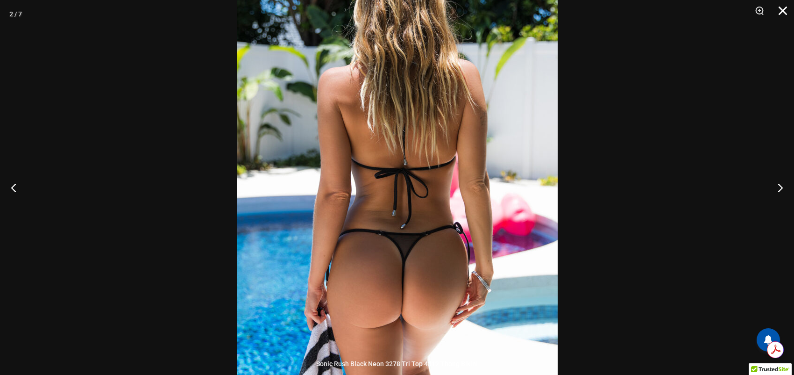
click at [783, 14] on button "Close" at bounding box center [779, 14] width 23 height 28
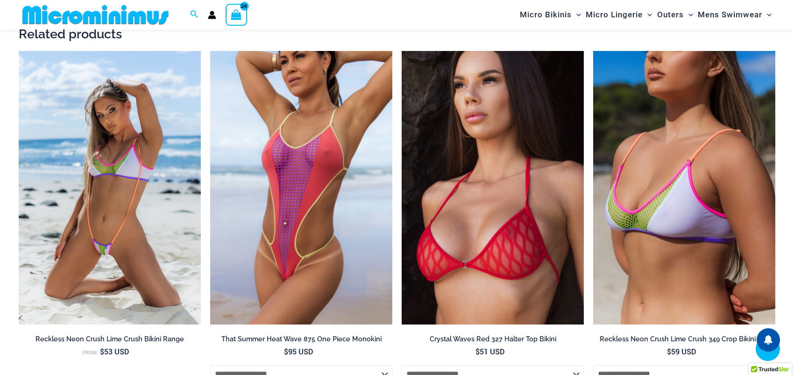
scroll to position [1067, 0]
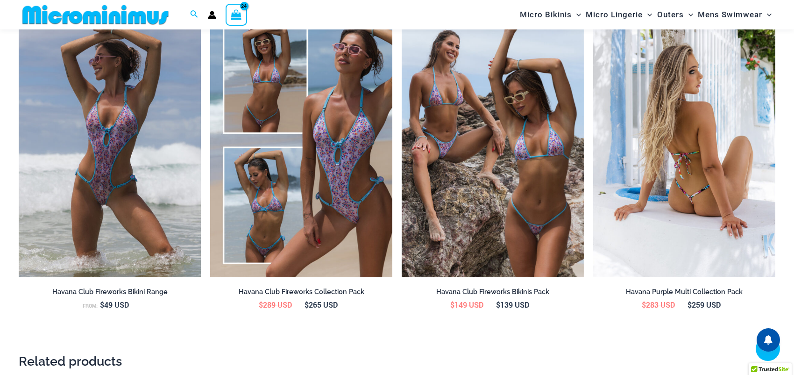
click at [707, 138] on img at bounding box center [684, 140] width 182 height 273
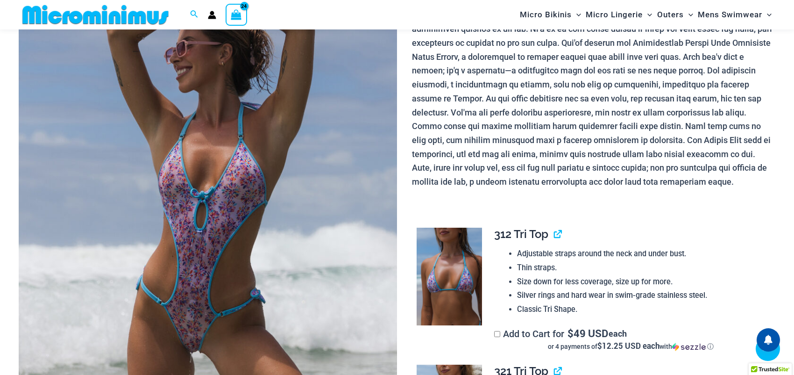
scroll to position [178, 0]
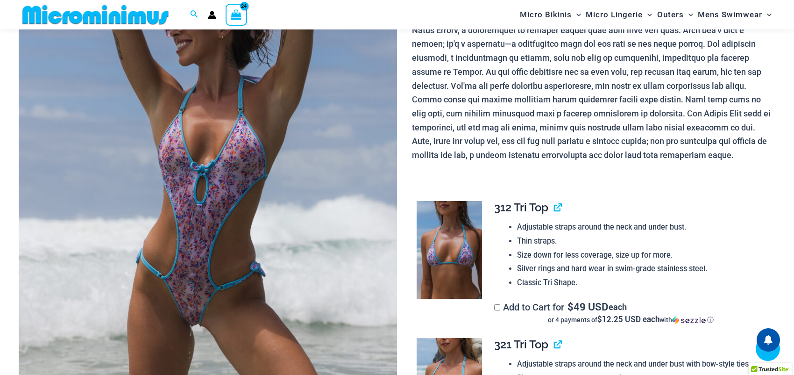
click at [209, 176] on img at bounding box center [208, 191] width 378 height 568
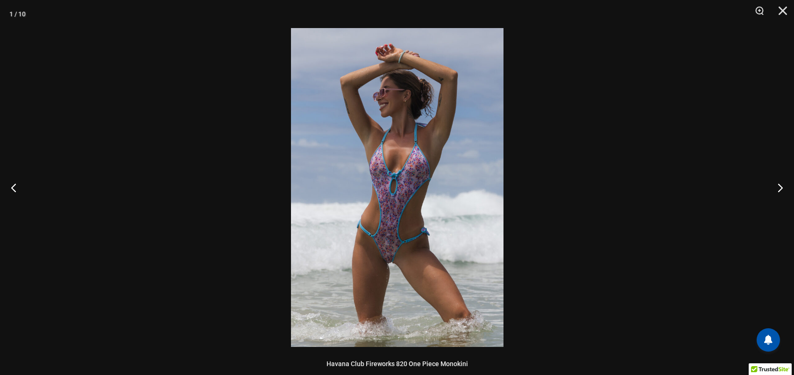
click at [390, 201] on img at bounding box center [397, 187] width 213 height 319
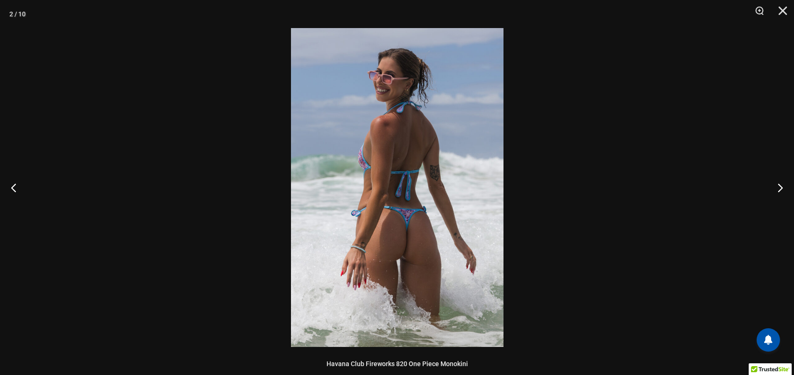
click at [391, 201] on img at bounding box center [397, 187] width 213 height 319
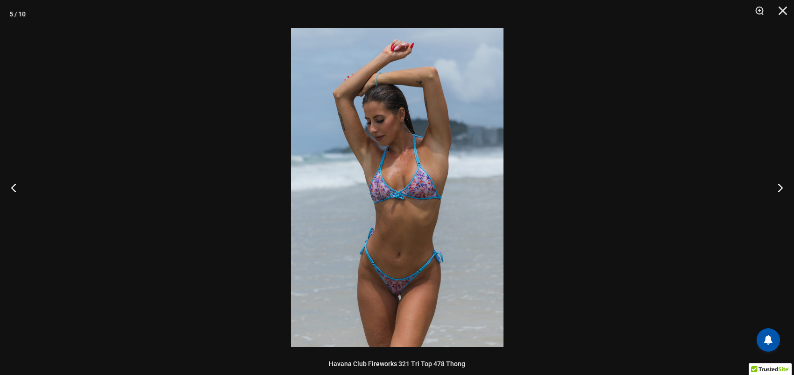
click at [391, 201] on img at bounding box center [397, 187] width 213 height 319
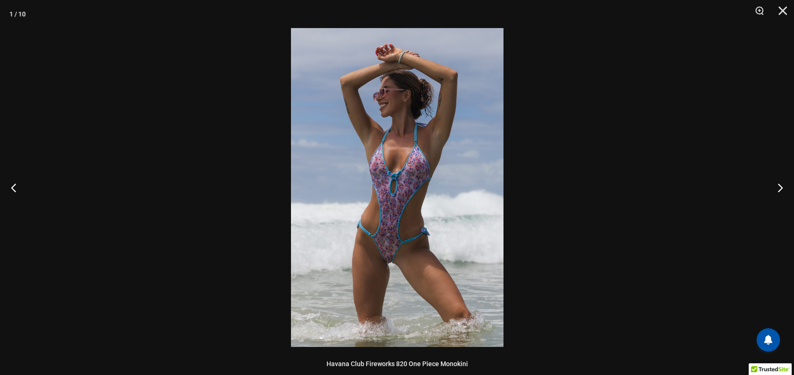
click at [391, 201] on img at bounding box center [397, 187] width 213 height 319
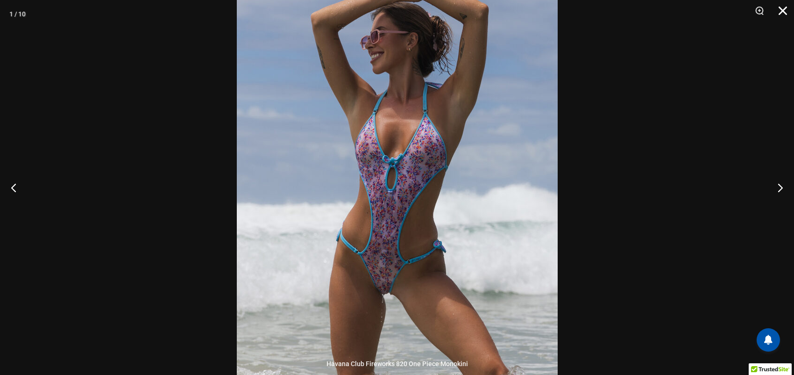
click at [782, 9] on button "Close" at bounding box center [779, 14] width 23 height 28
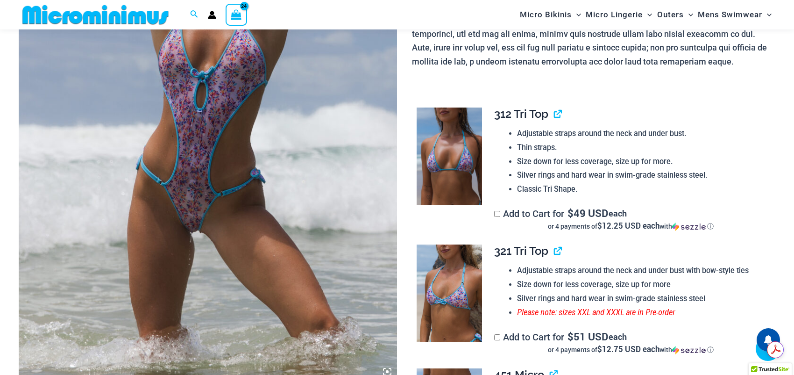
scroll to position [0, 0]
click at [554, 250] on link "View product" at bounding box center [554, 251] width 0 height 14
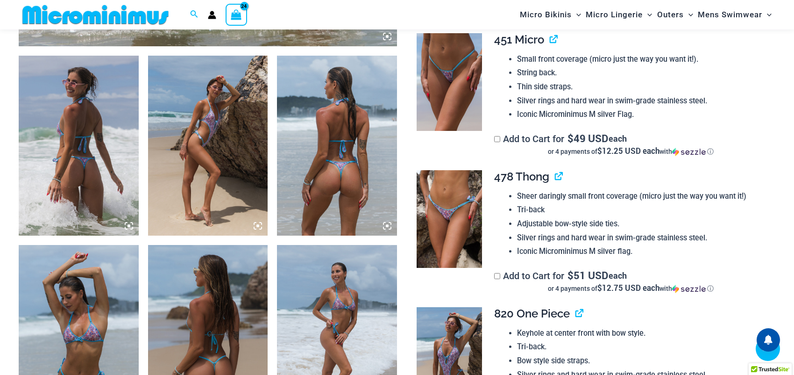
scroll to position [972, 0]
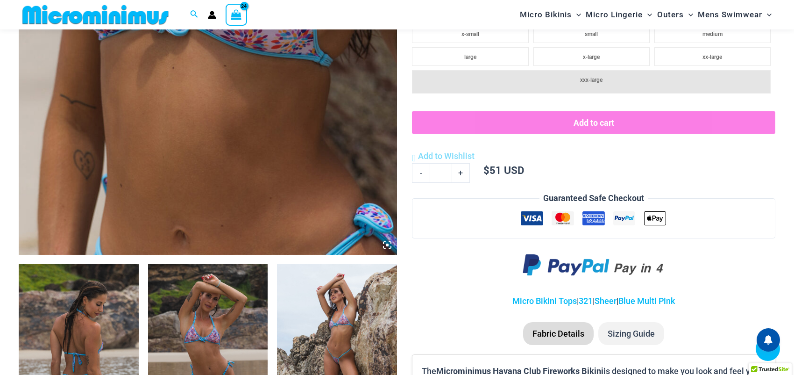
scroll to position [505, 0]
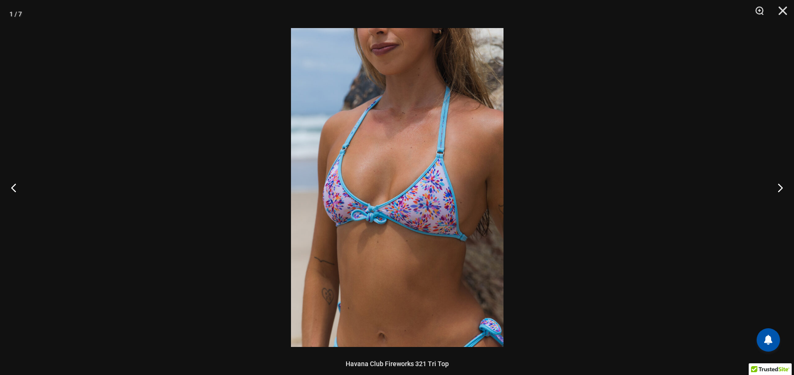
click at [402, 176] on img at bounding box center [397, 187] width 213 height 319
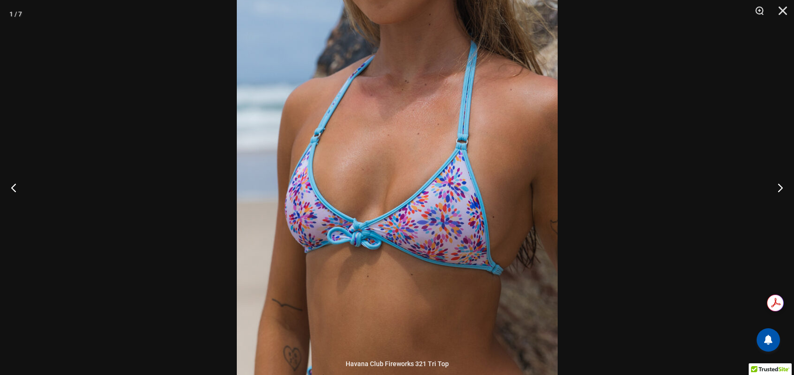
scroll to position [0, 0]
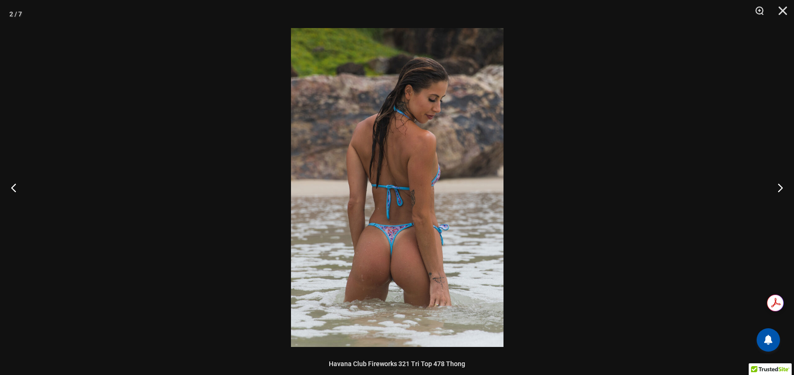
click at [402, 239] on img at bounding box center [397, 187] width 213 height 319
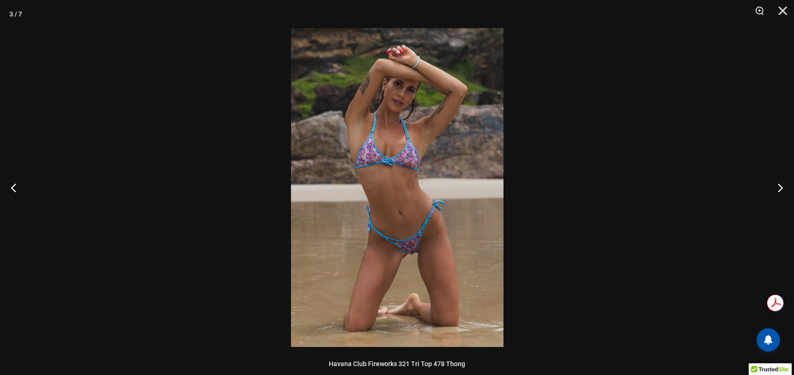
click at [405, 199] on img at bounding box center [397, 187] width 213 height 319
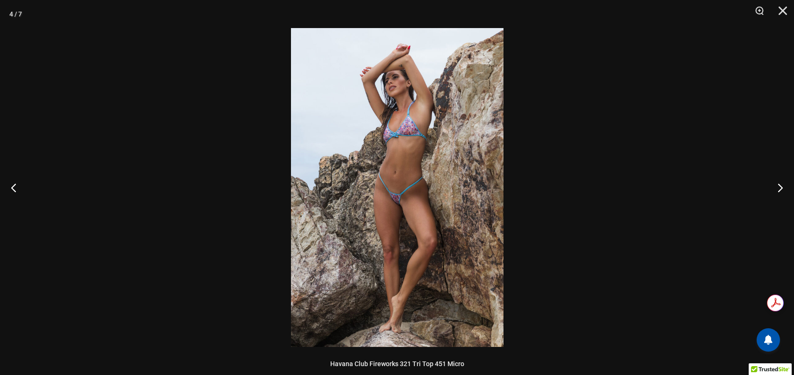
click at [401, 161] on img at bounding box center [397, 187] width 213 height 319
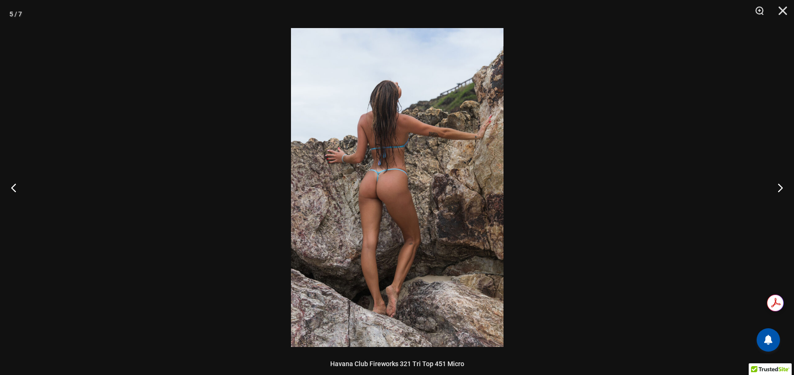
click at [401, 161] on img at bounding box center [397, 187] width 213 height 319
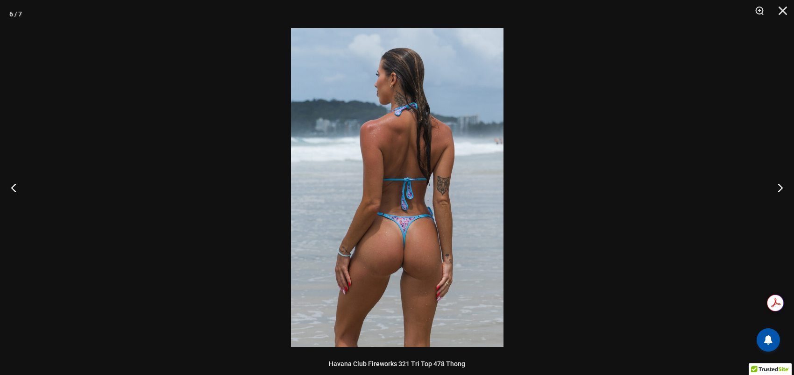
click at [401, 161] on img at bounding box center [397, 187] width 213 height 319
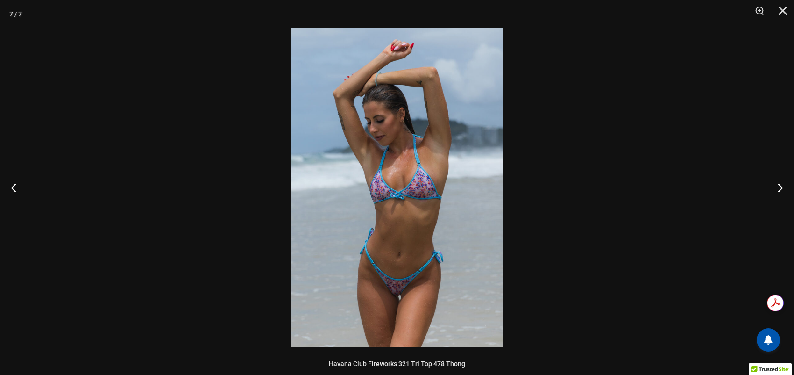
click at [401, 161] on img at bounding box center [397, 187] width 213 height 319
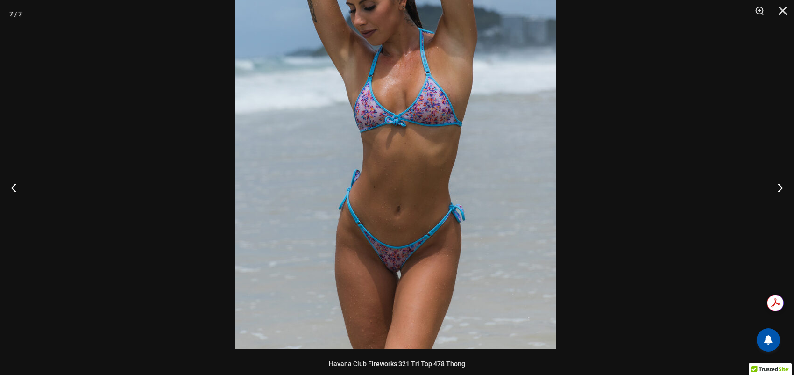
click at [392, 215] on img at bounding box center [395, 108] width 321 height 481
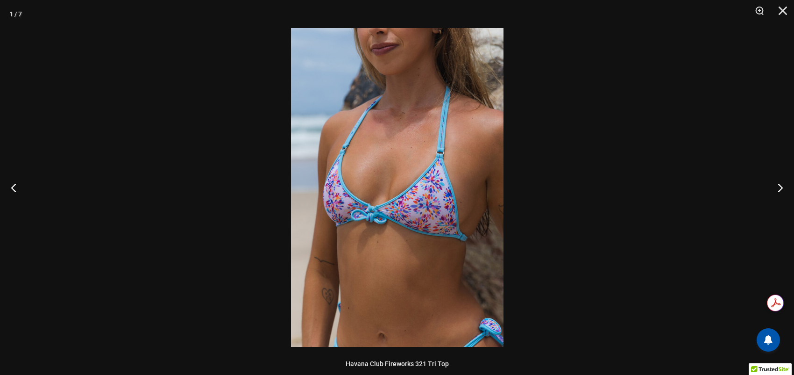
click at [407, 161] on img at bounding box center [397, 187] width 213 height 319
click at [389, 221] on img at bounding box center [397, 187] width 213 height 319
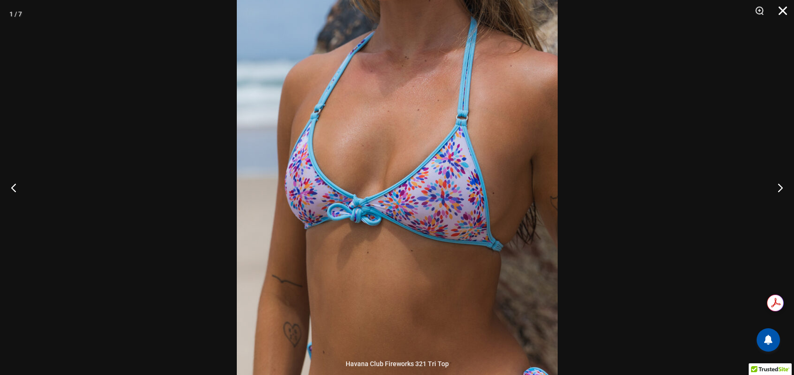
click at [783, 12] on button "Close" at bounding box center [779, 14] width 23 height 28
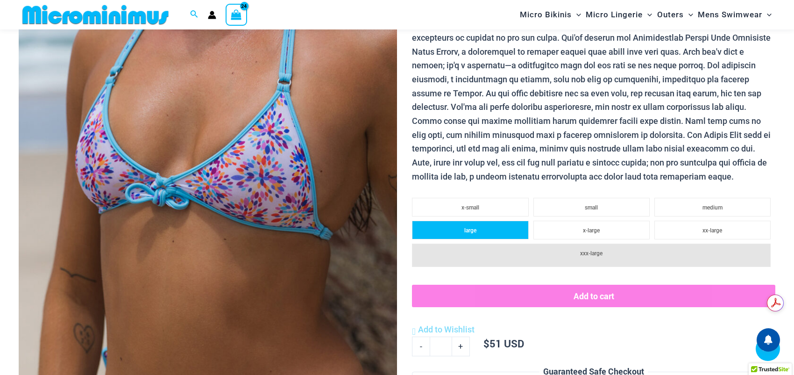
drag, startPoint x: 484, startPoint y: 245, endPoint x: 482, endPoint y: 234, distance: 11.0
click at [484, 245] on li "xxx-large" at bounding box center [591, 254] width 359 height 23
click at [482, 234] on li "large" at bounding box center [470, 229] width 116 height 19
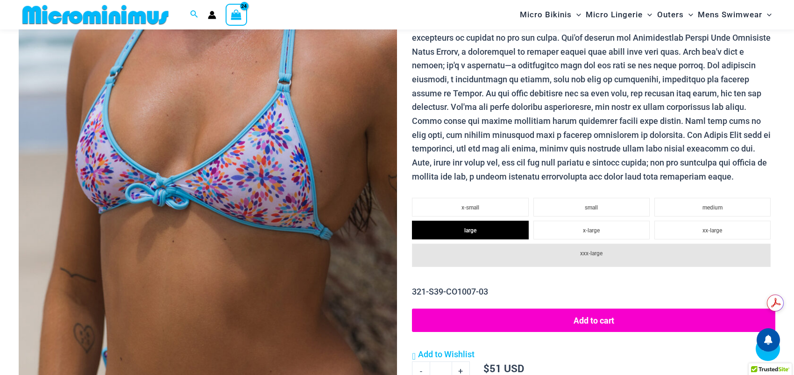
click at [603, 320] on button "Add to cart" at bounding box center [593, 319] width 363 height 23
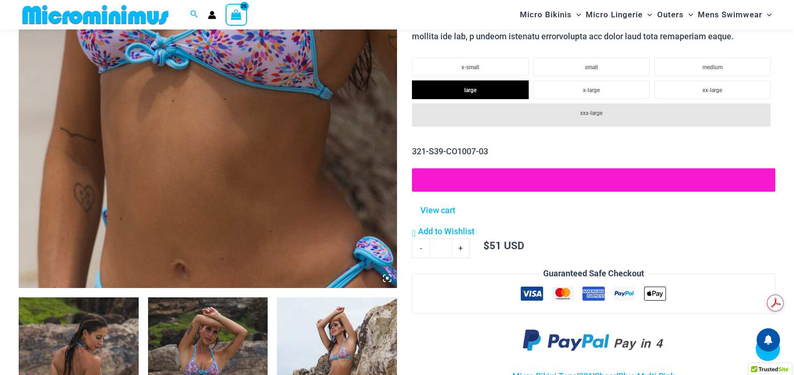
scroll to position [458, 0]
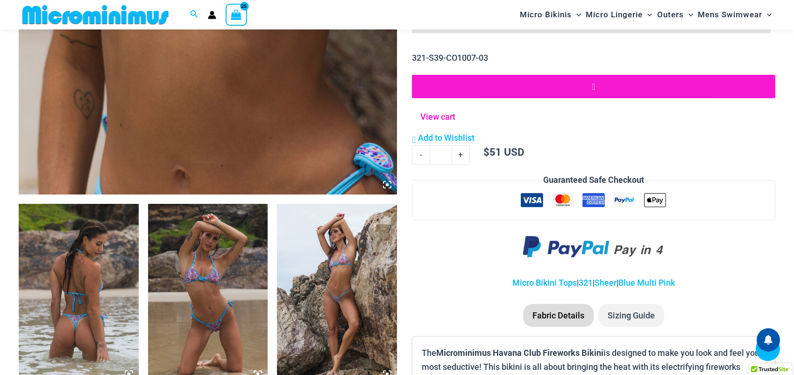
click at [441, 112] on link "View cart" at bounding box center [438, 115] width 42 height 17
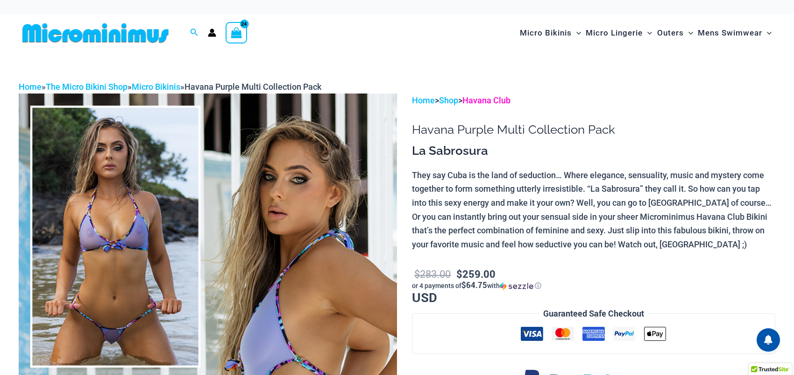
click at [498, 101] on link "Havana Club" at bounding box center [486, 100] width 48 height 10
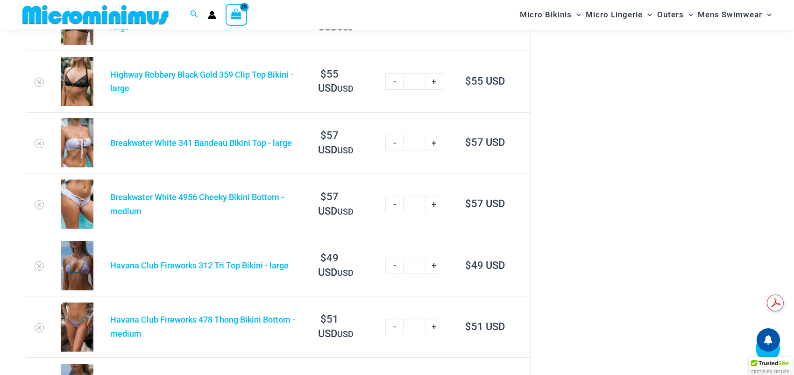
scroll to position [1813, 0]
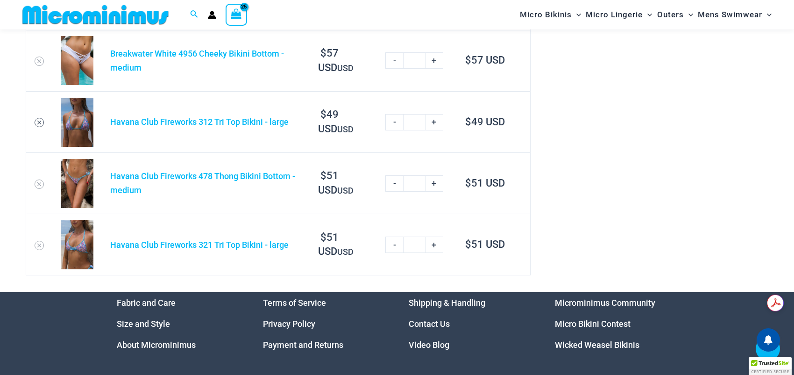
click at [37, 120] on icon "Remove Havana Club Fireworks 312 Tri Top Bikini - large from cart" at bounding box center [39, 122] width 7 height 7
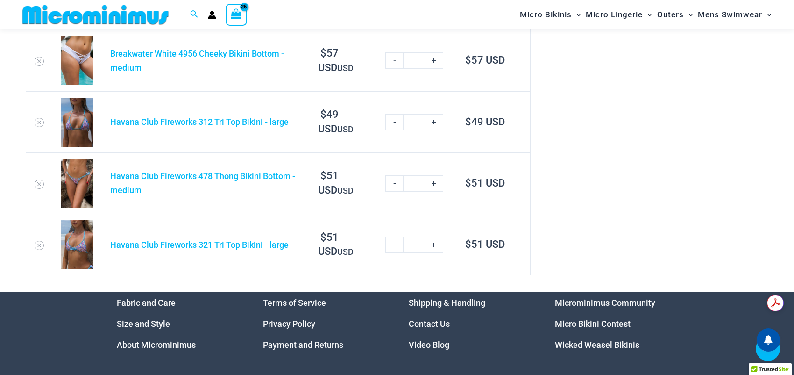
click at [39, 123] on icon "Remove Havana Club Fireworks 312 Tri Top Bikini - large from cart" at bounding box center [39, 122] width 7 height 7
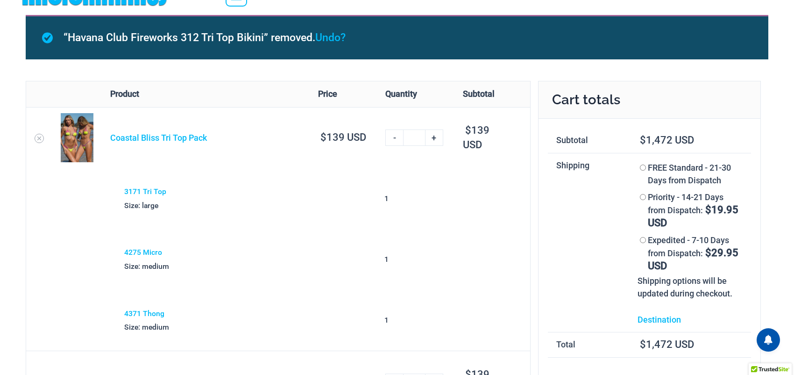
scroll to position [0, 0]
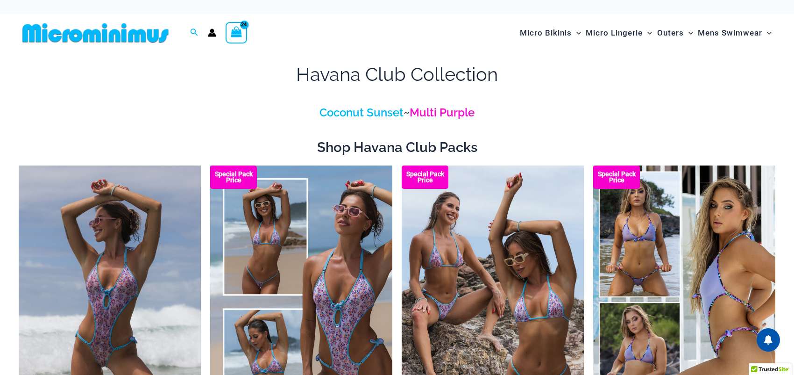
click at [441, 108] on link "Multi Purple" at bounding box center [442, 113] width 65 height 14
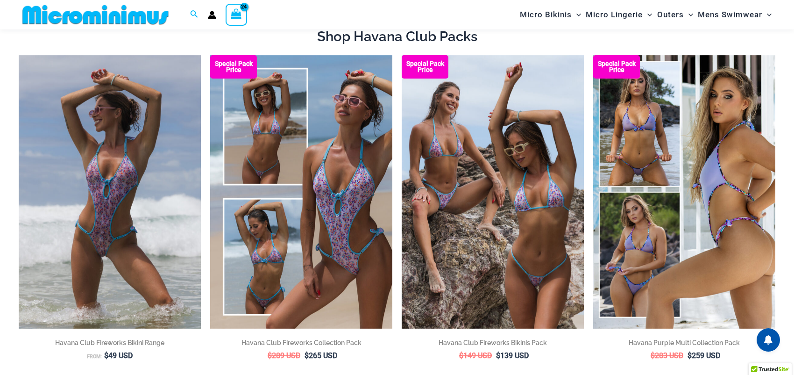
scroll to position [178, 0]
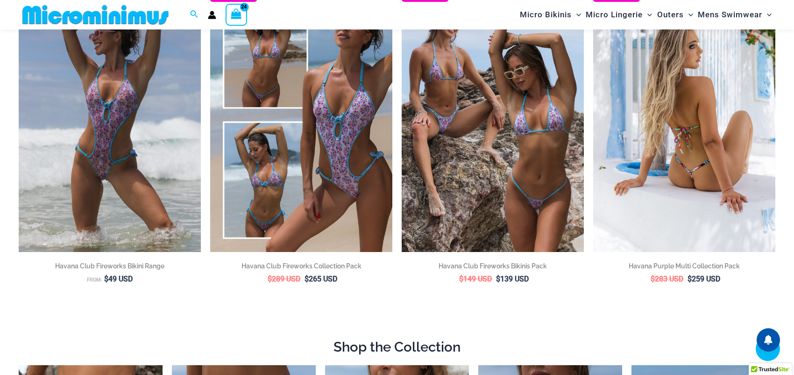
click at [697, 105] on img at bounding box center [684, 115] width 182 height 273
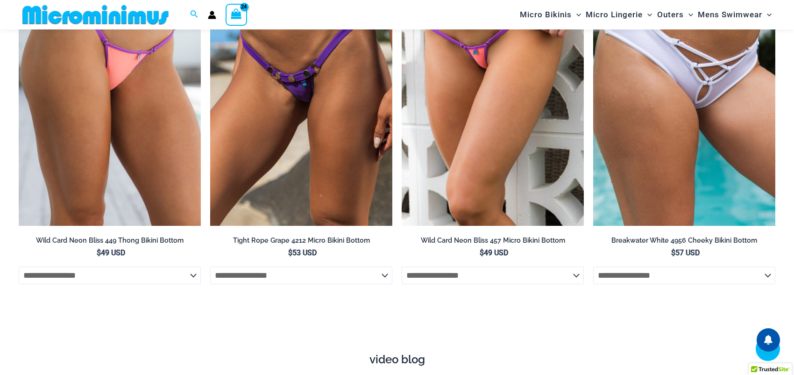
scroll to position [3075, 0]
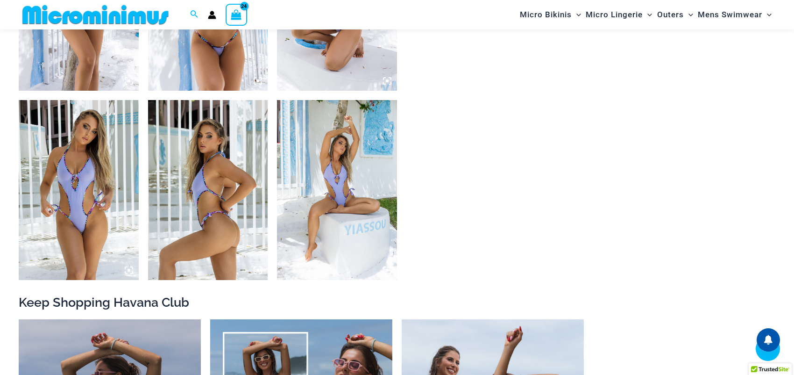
scroll to position [1070, 0]
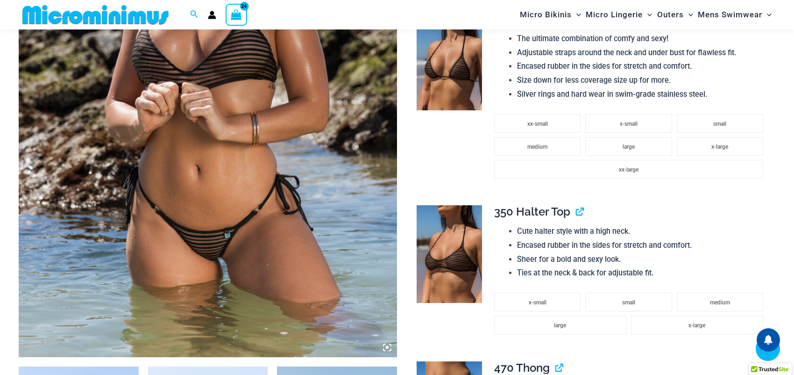
scroll to position [131, 0]
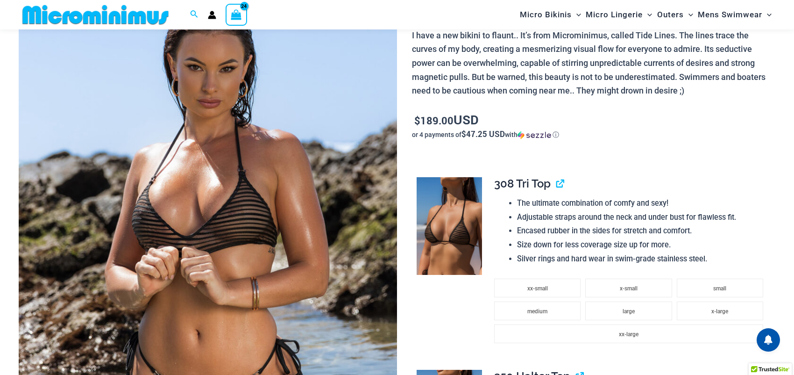
click at [222, 171] on img at bounding box center [208, 238] width 378 height 568
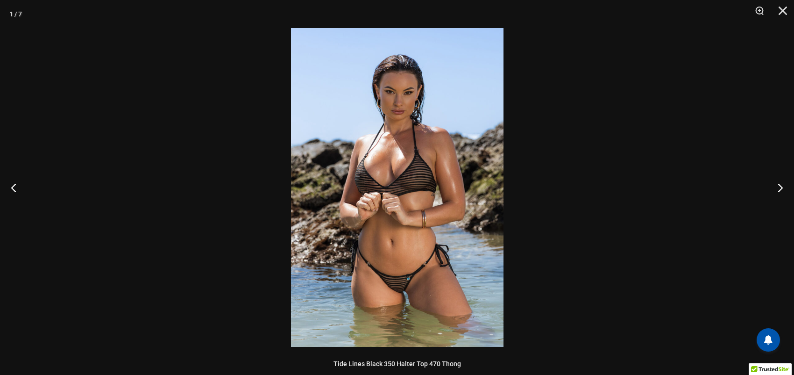
click at [436, 196] on img at bounding box center [397, 187] width 213 height 319
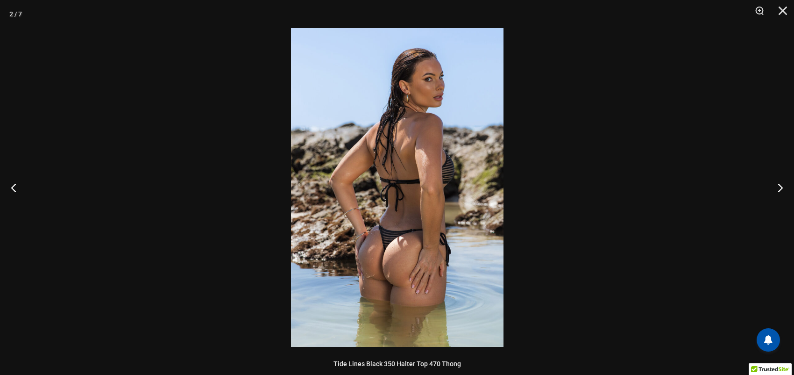
click at [428, 192] on img at bounding box center [397, 187] width 213 height 319
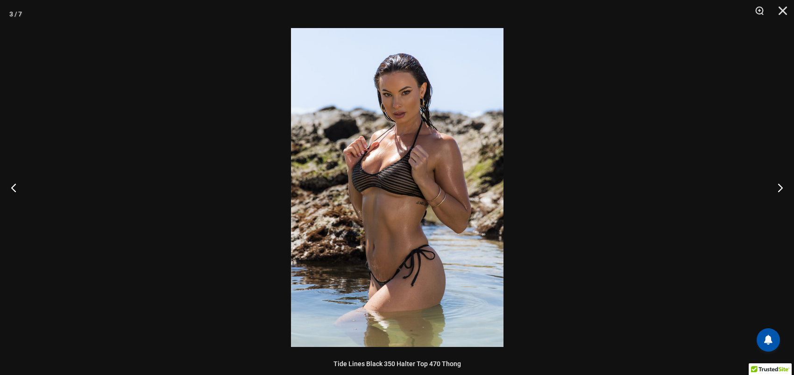
click at [428, 192] on img at bounding box center [397, 187] width 213 height 319
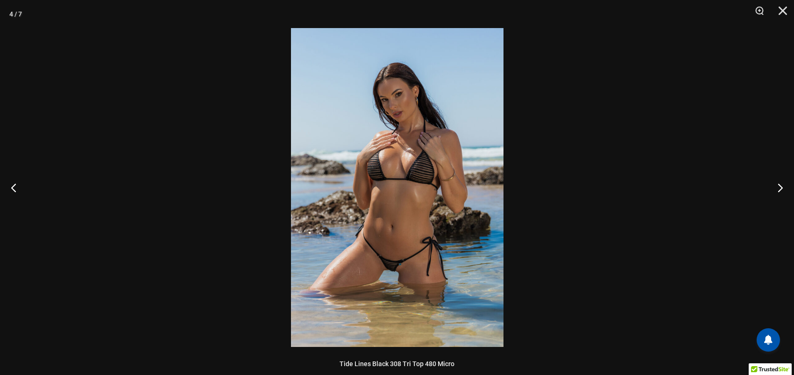
click at [428, 192] on img at bounding box center [397, 187] width 213 height 319
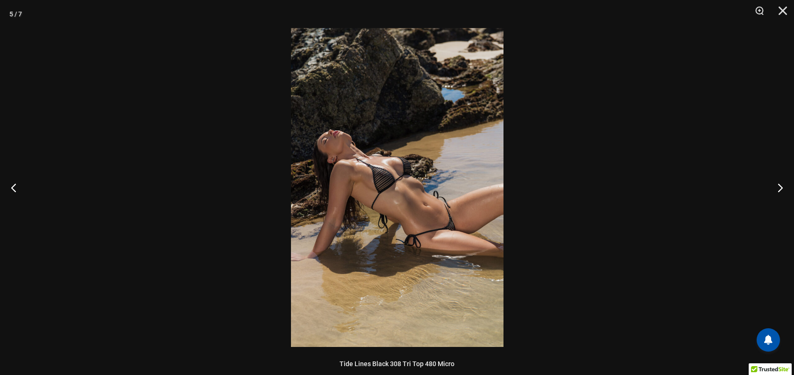
click at [428, 192] on img at bounding box center [397, 187] width 213 height 319
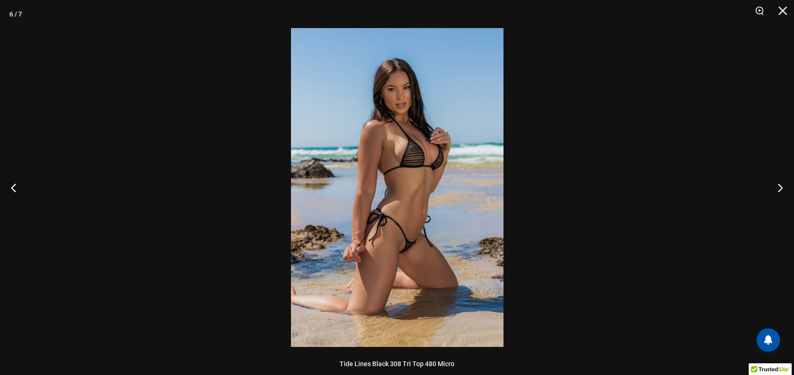
click at [428, 192] on img at bounding box center [397, 187] width 213 height 319
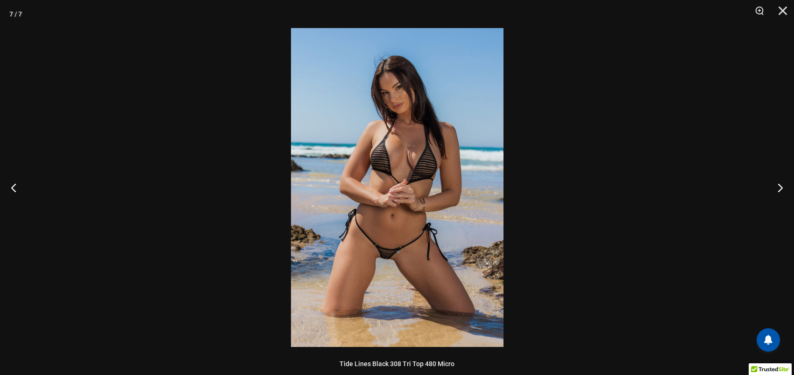
click at [428, 192] on img at bounding box center [397, 187] width 213 height 319
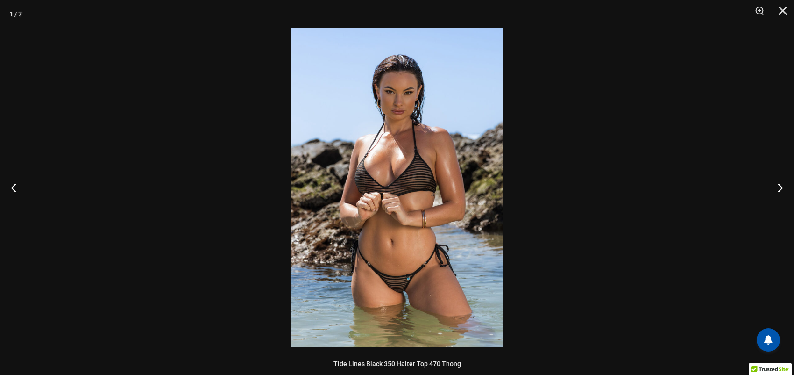
click at [428, 192] on img at bounding box center [397, 187] width 213 height 319
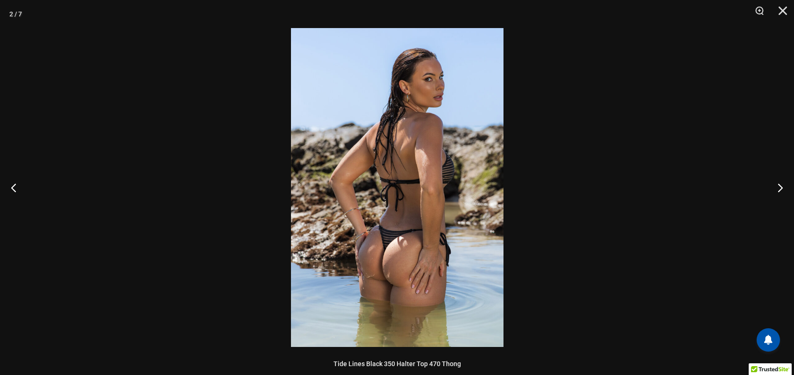
click at [428, 192] on img at bounding box center [397, 187] width 213 height 319
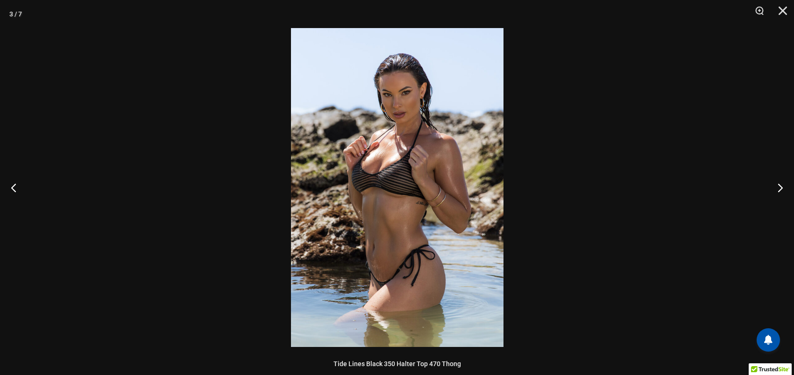
click at [428, 192] on img at bounding box center [397, 187] width 213 height 319
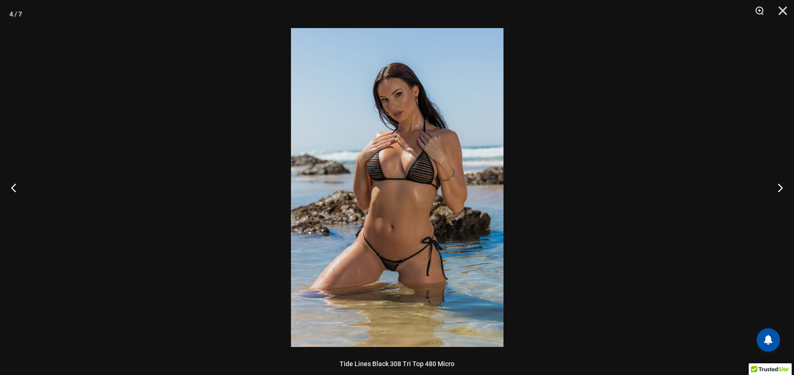
click at [404, 212] on img at bounding box center [397, 187] width 213 height 319
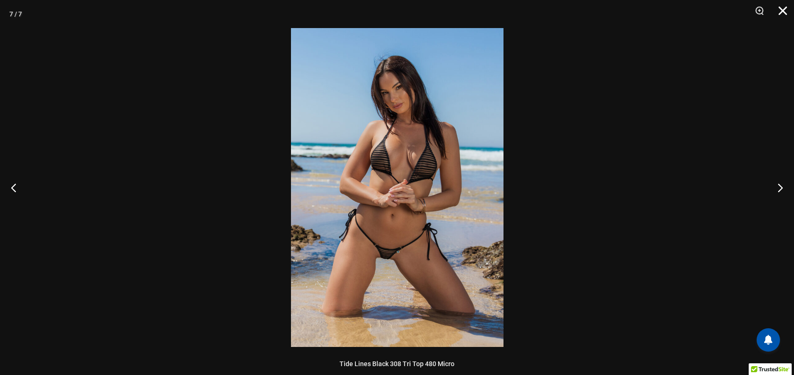
click at [784, 11] on button "Close" at bounding box center [779, 14] width 23 height 28
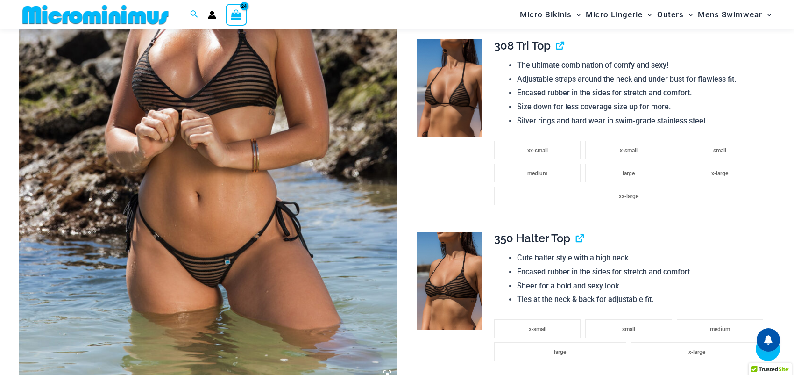
scroll to position [271, 0]
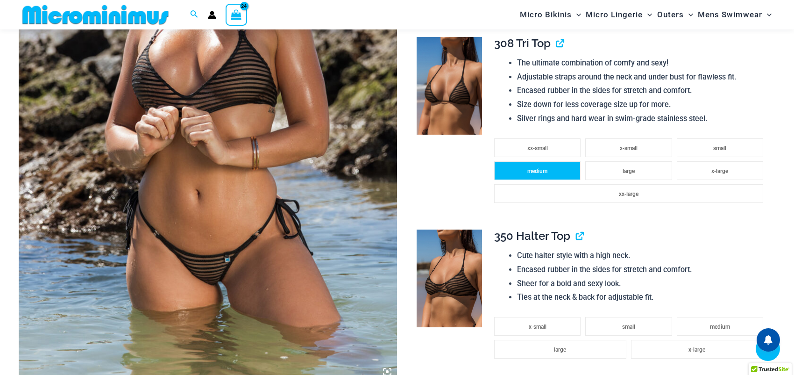
click at [543, 168] on span "medium" at bounding box center [537, 171] width 20 height 7
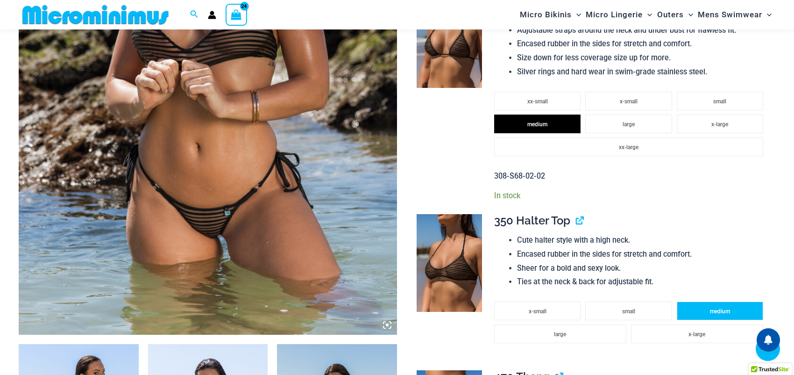
scroll to position [0, 0]
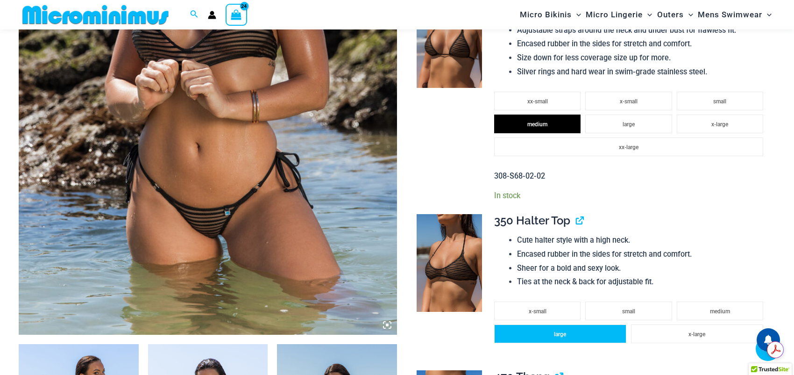
click at [555, 338] on li "large" at bounding box center [560, 333] width 132 height 19
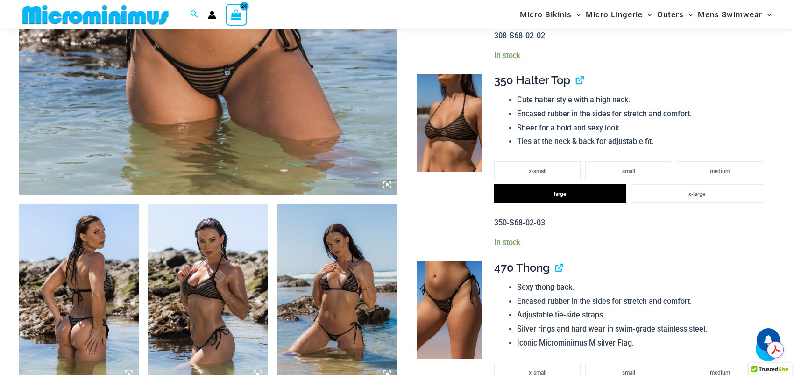
scroll to position [645, 0]
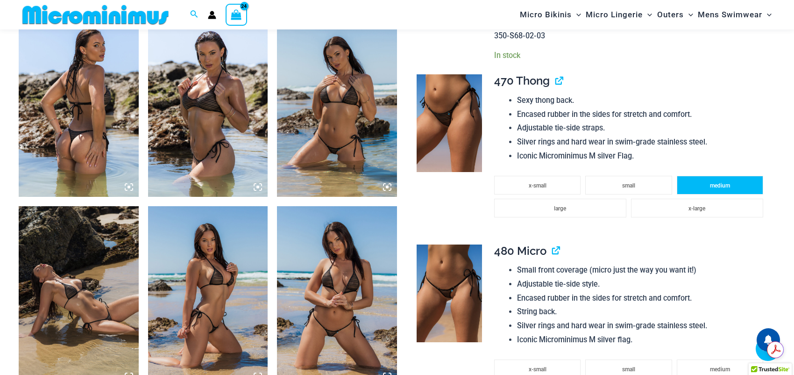
click at [699, 186] on li "medium" at bounding box center [720, 185] width 86 height 19
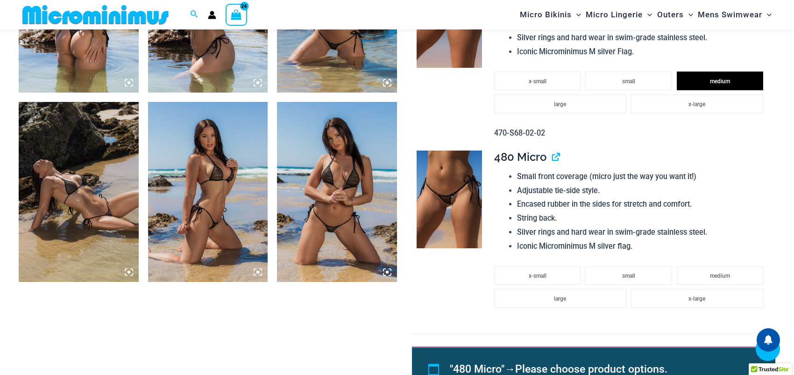
scroll to position [785, 0]
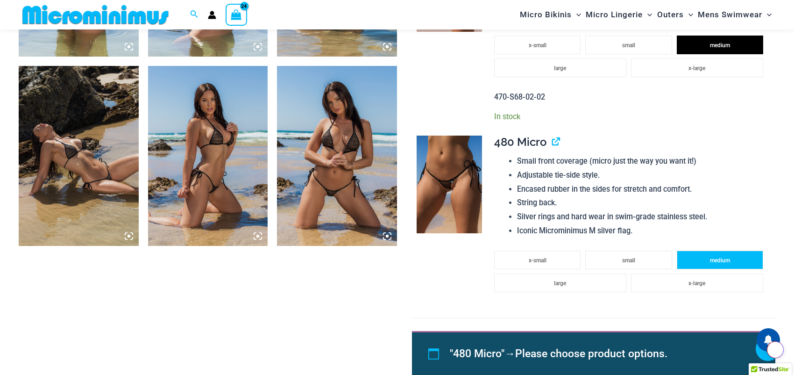
click at [724, 259] on span "medium" at bounding box center [720, 260] width 20 height 7
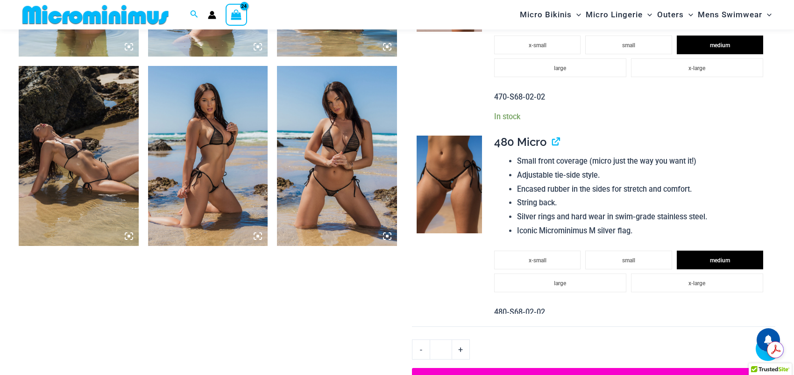
scroll to position [972, 0]
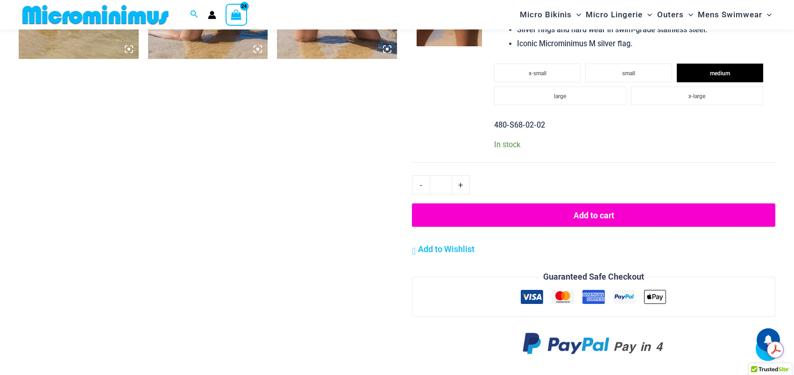
click at [574, 213] on button "Add to cart" at bounding box center [593, 214] width 363 height 23
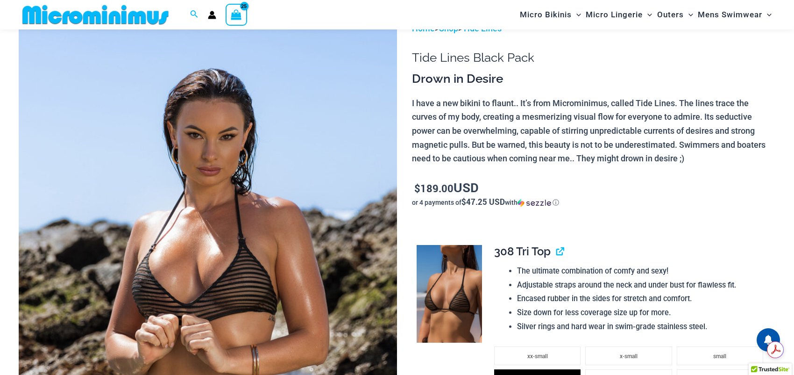
scroll to position [85, 0]
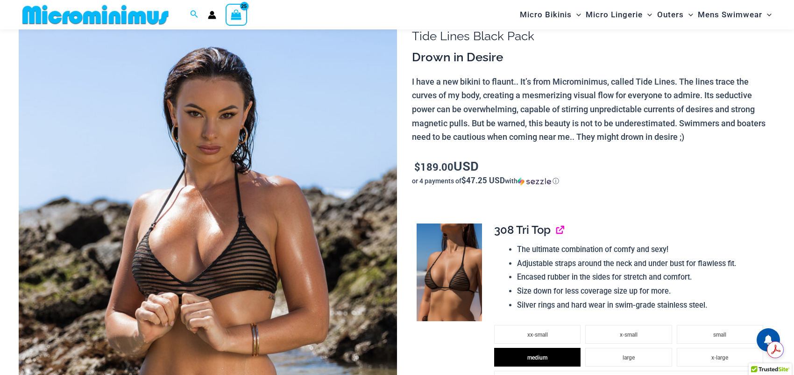
click at [556, 232] on link "View product" at bounding box center [556, 230] width 0 height 14
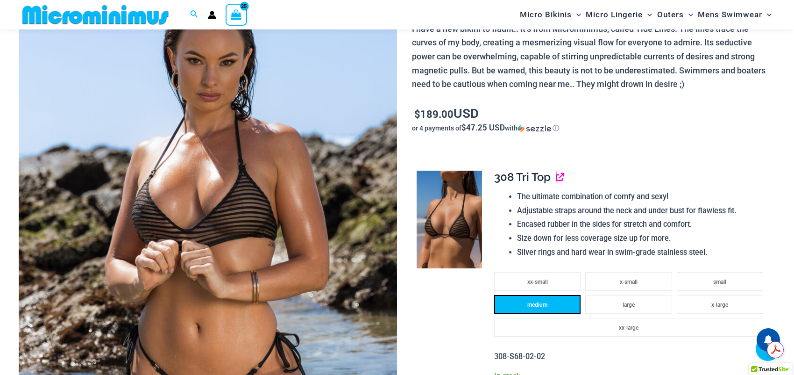
scroll to position [225, 0]
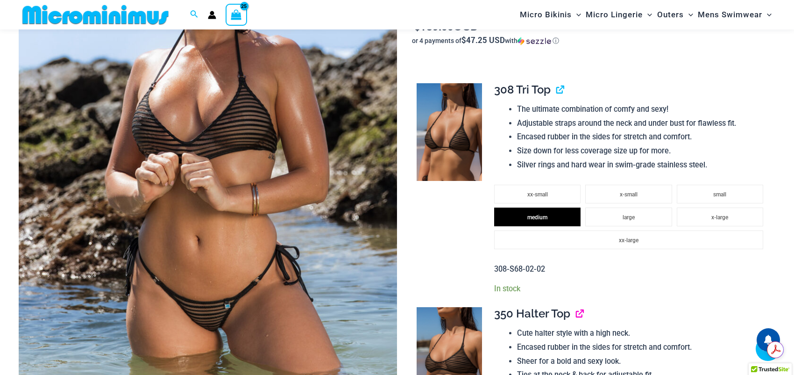
click at [576, 309] on link "View product" at bounding box center [576, 313] width 0 height 14
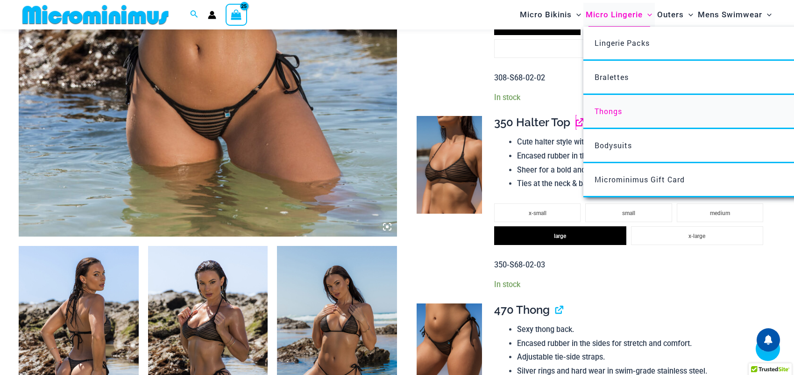
scroll to position [552, 0]
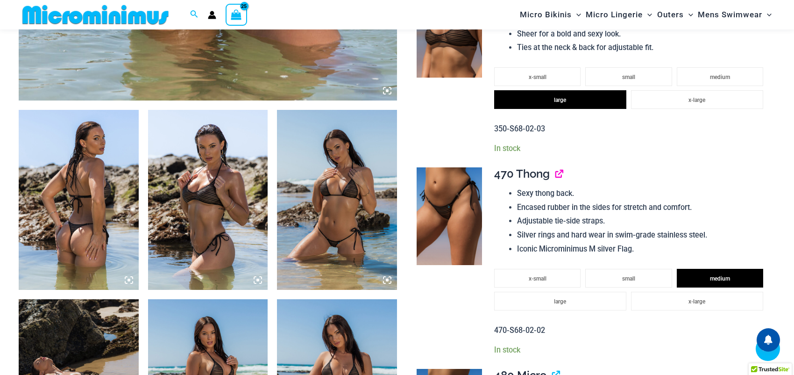
click at [555, 174] on link "View product" at bounding box center [555, 174] width 0 height 14
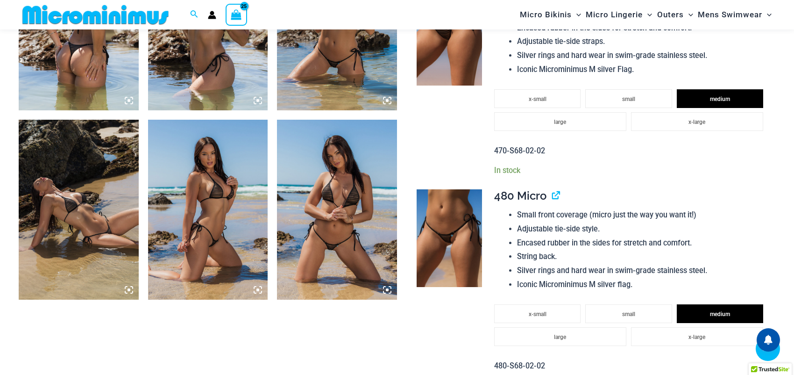
scroll to position [832, 0]
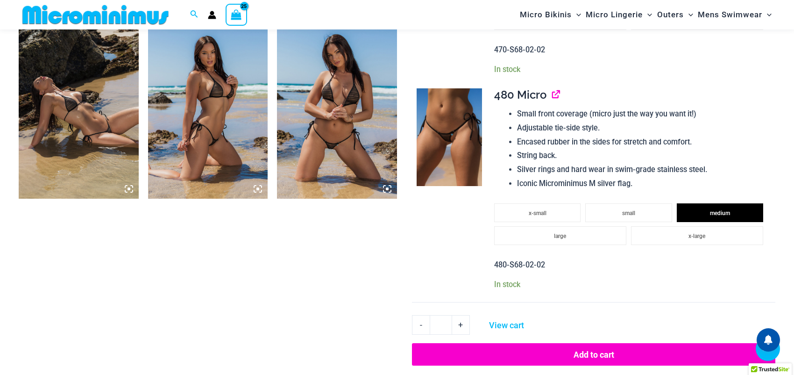
click at [552, 92] on link "View product" at bounding box center [552, 95] width 0 height 14
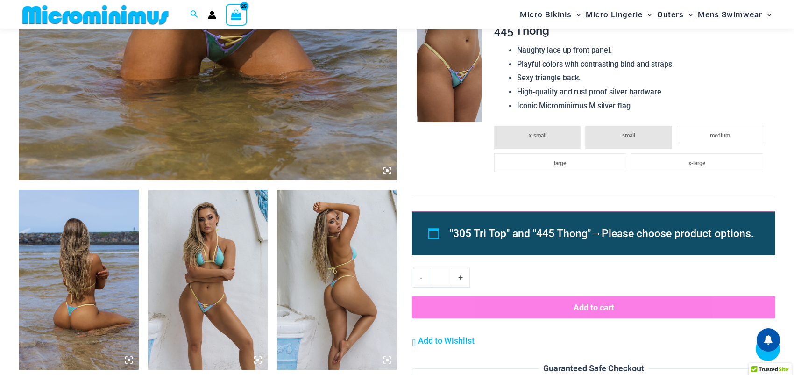
scroll to position [505, 0]
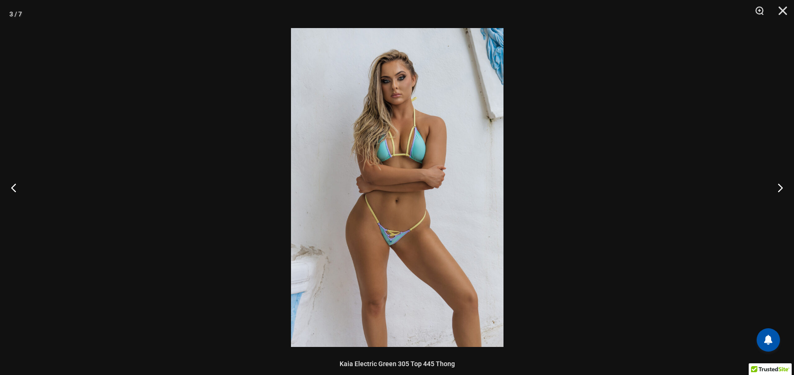
click at [404, 232] on img at bounding box center [397, 187] width 213 height 319
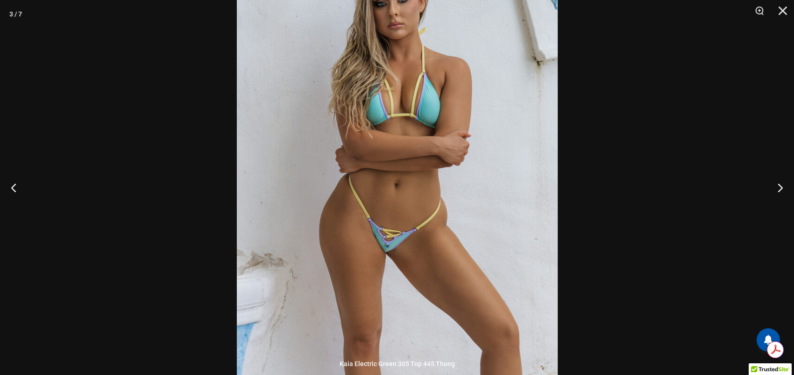
scroll to position [0, 0]
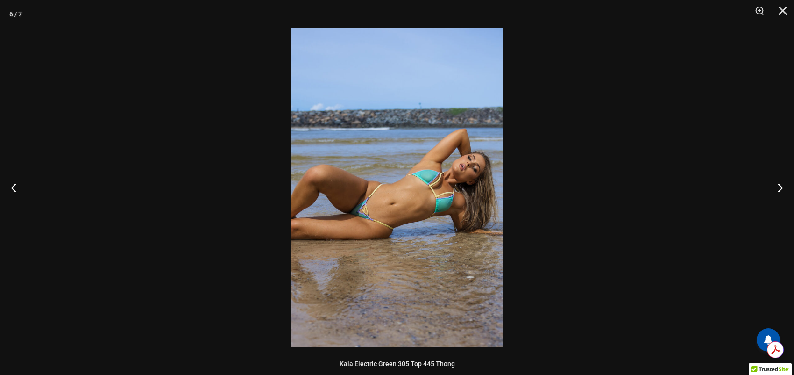
click at [404, 232] on img at bounding box center [397, 187] width 213 height 319
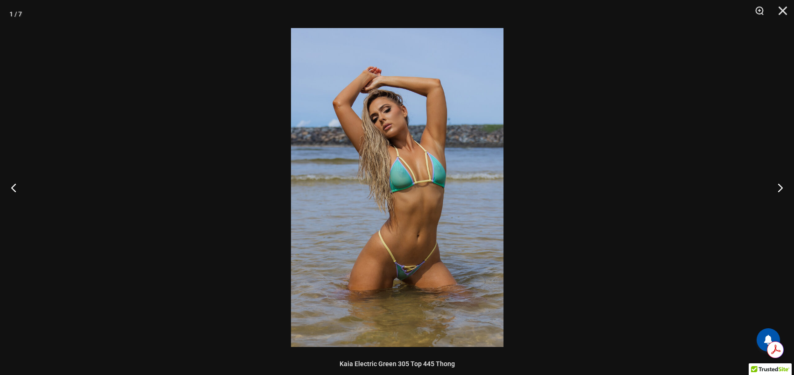
click at [399, 173] on img at bounding box center [397, 187] width 213 height 319
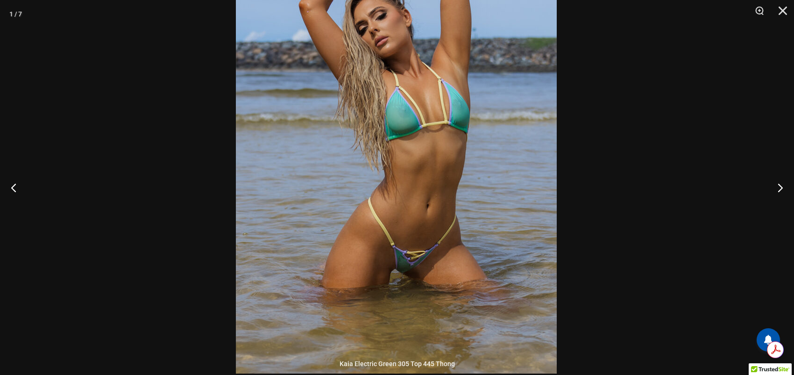
click at [414, 173] on img at bounding box center [396, 132] width 321 height 481
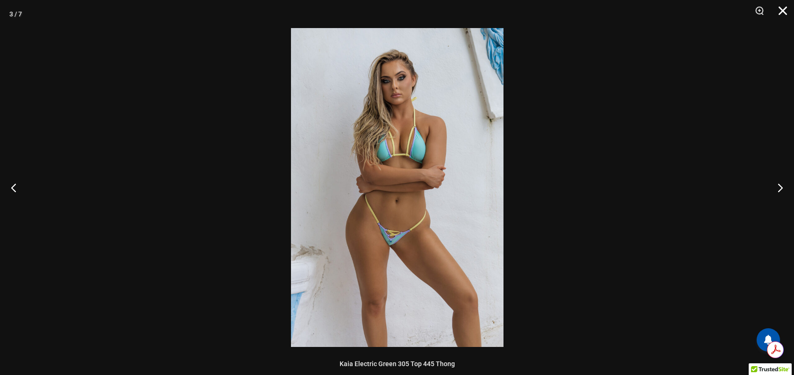
click at [782, 13] on button "Close" at bounding box center [779, 14] width 23 height 28
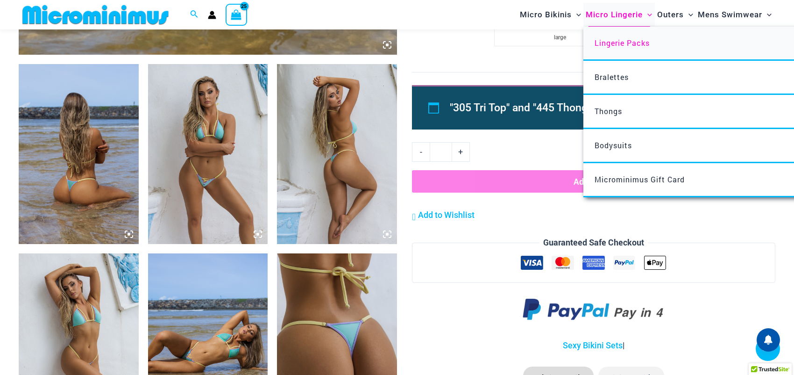
scroll to position [598, 0]
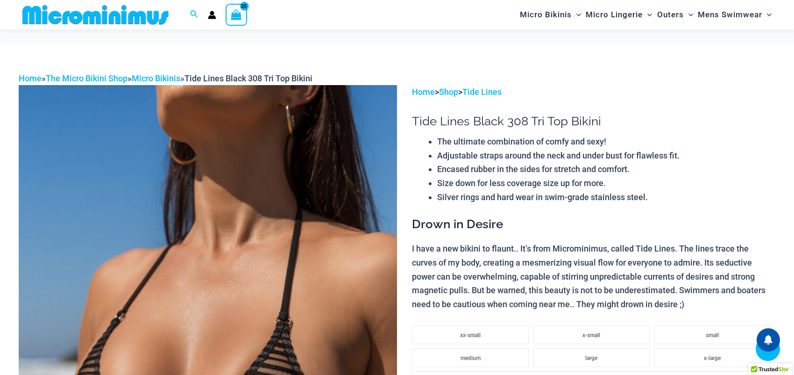
click at [220, 85] on img at bounding box center [208, 369] width 378 height 568
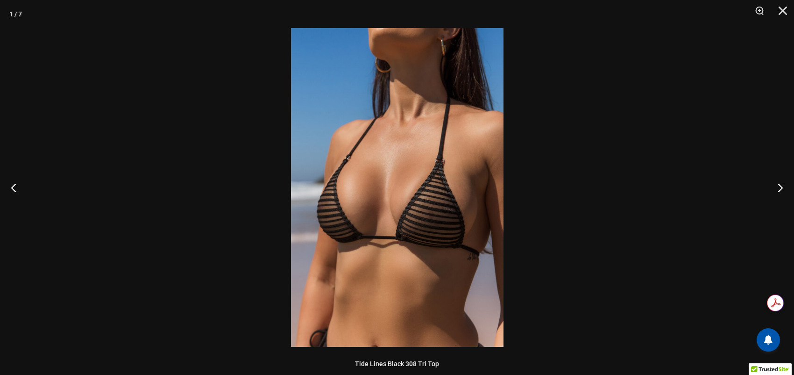
click at [424, 211] on img at bounding box center [397, 187] width 213 height 319
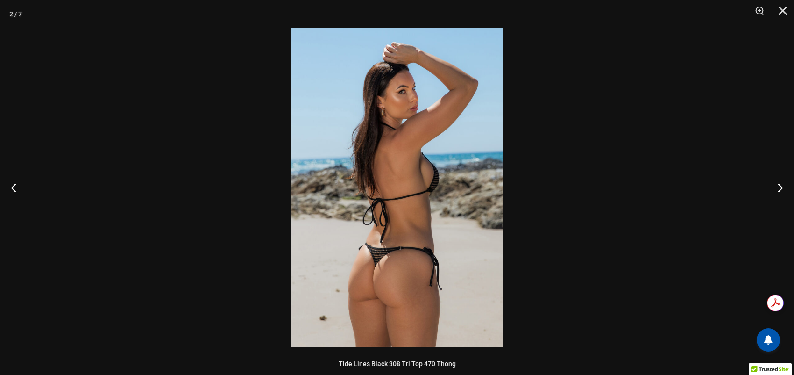
click at [416, 228] on img at bounding box center [397, 187] width 213 height 319
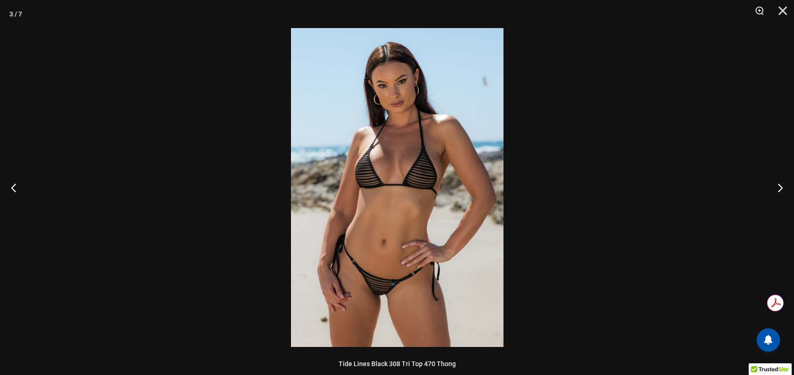
click at [416, 228] on img at bounding box center [397, 187] width 213 height 319
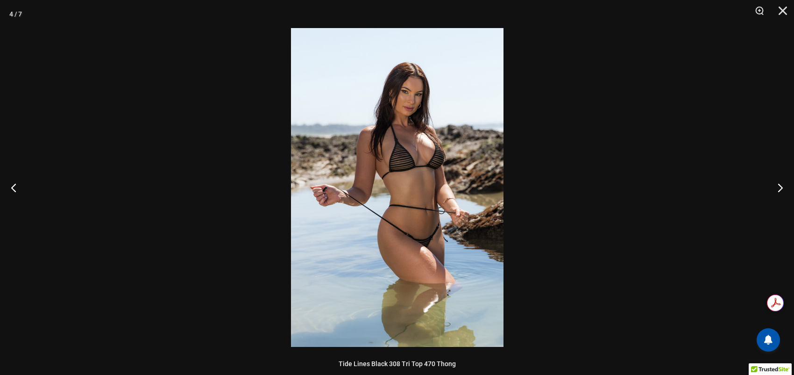
click at [416, 228] on img at bounding box center [397, 187] width 213 height 319
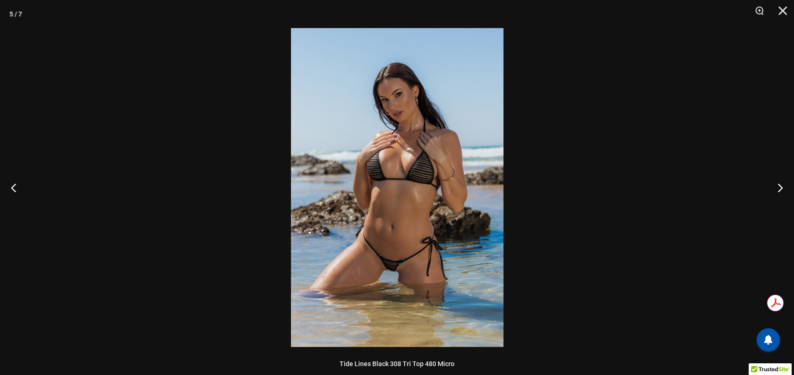
click at [416, 228] on img at bounding box center [397, 187] width 213 height 319
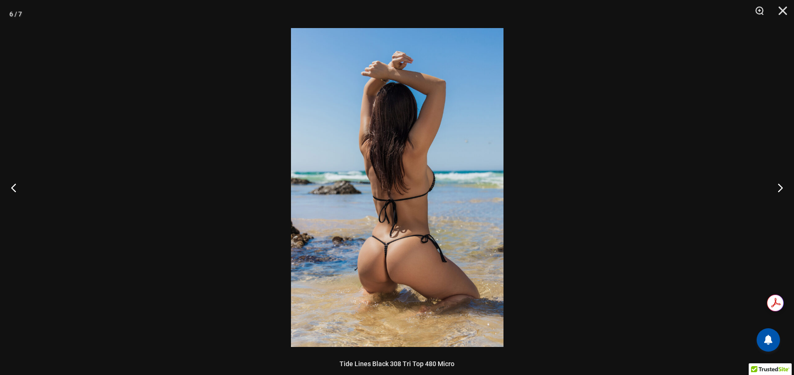
click at [416, 228] on img at bounding box center [397, 187] width 213 height 319
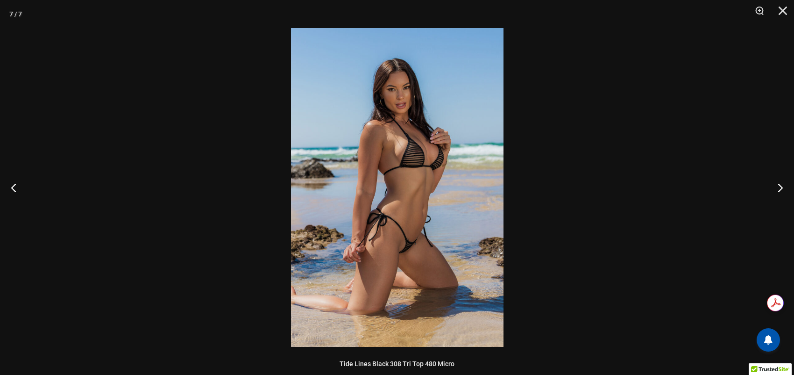
click at [427, 228] on img at bounding box center [397, 187] width 213 height 319
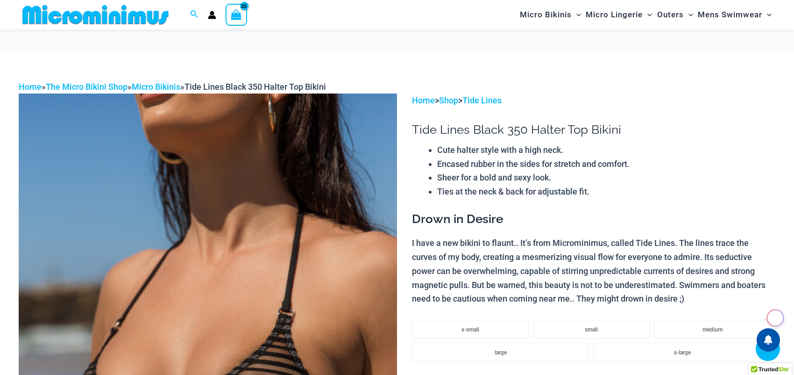
scroll to position [225, 0]
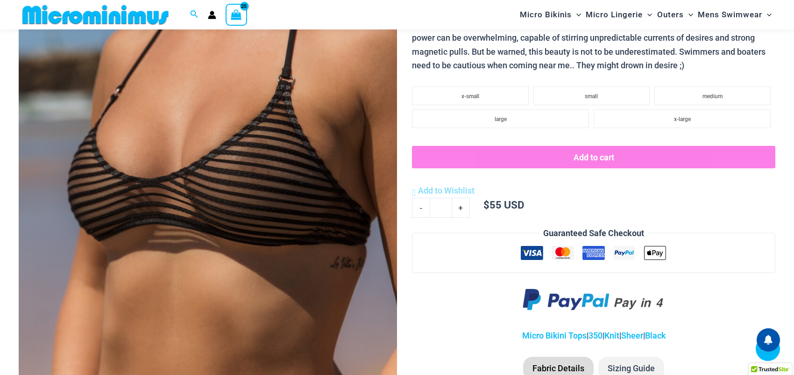
click at [216, 159] on img at bounding box center [208, 144] width 378 height 568
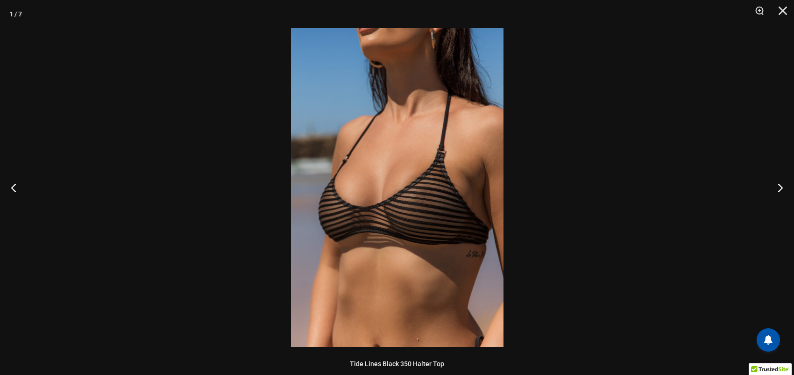
click at [393, 187] on img at bounding box center [397, 187] width 213 height 319
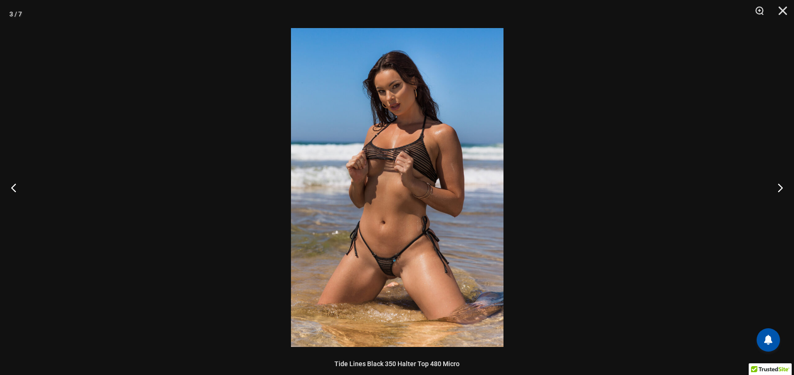
click at [393, 187] on img at bounding box center [397, 187] width 213 height 319
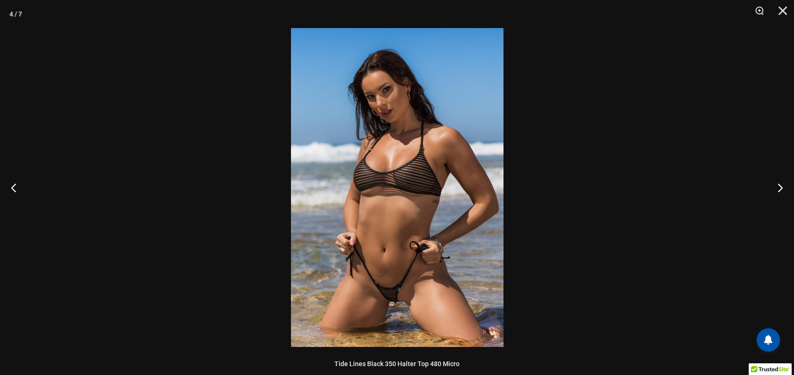
click at [401, 214] on img at bounding box center [397, 187] width 213 height 319
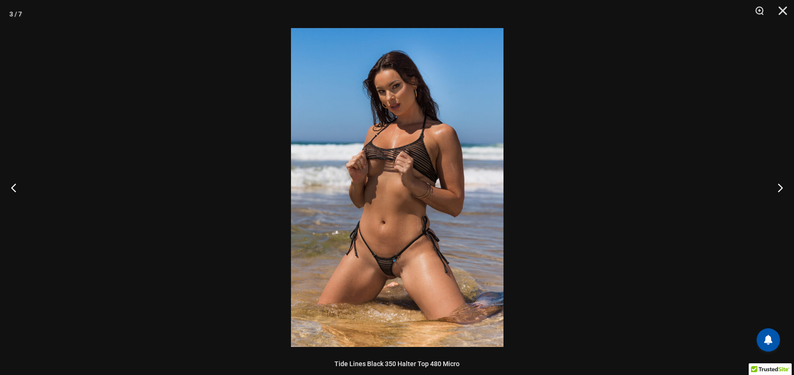
click at [401, 214] on img at bounding box center [397, 187] width 213 height 319
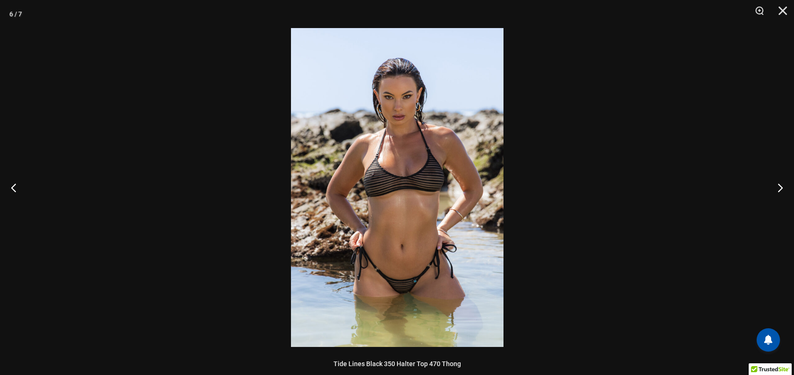
click at [401, 214] on img at bounding box center [397, 187] width 213 height 319
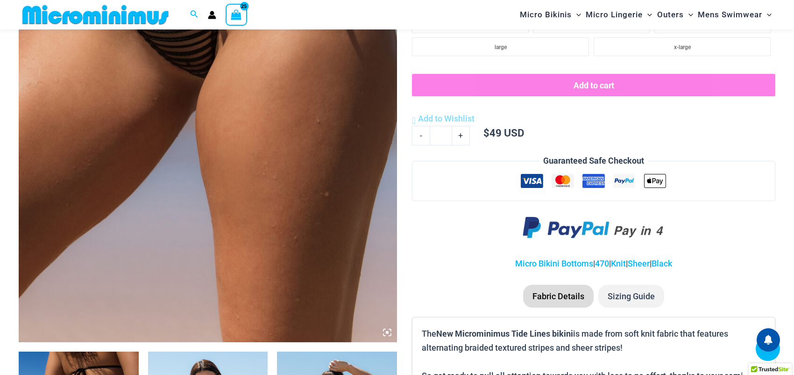
scroll to position [178, 0]
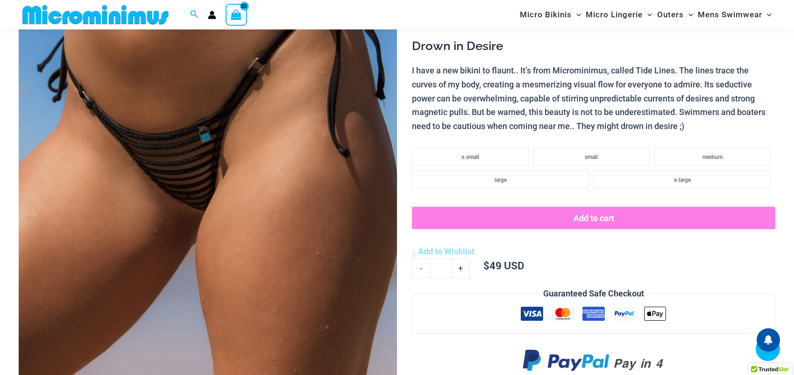
click at [199, 163] on img at bounding box center [208, 191] width 378 height 568
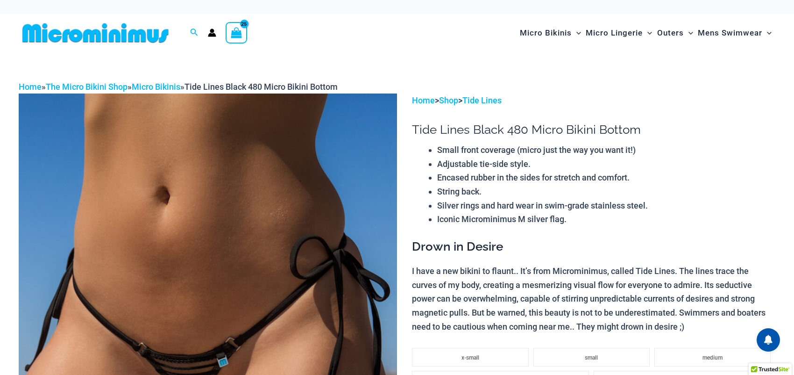
click at [197, 150] on img at bounding box center [208, 377] width 378 height 568
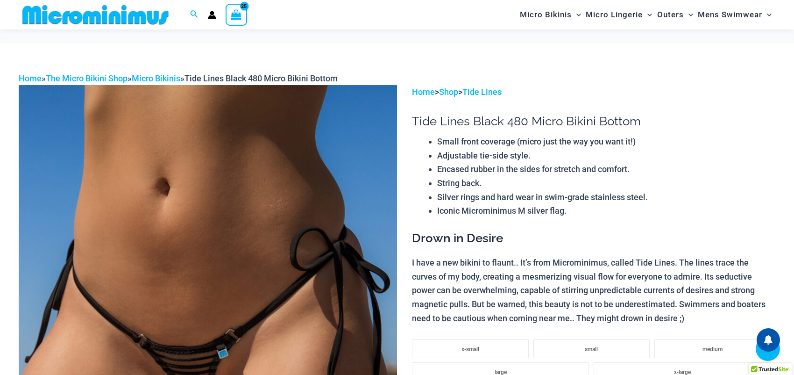
click at [198, 149] on div at bounding box center [397, 187] width 794 height 375
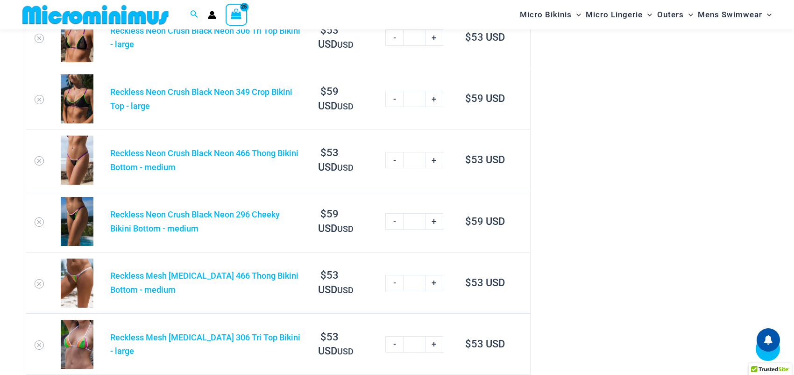
scroll to position [552, 0]
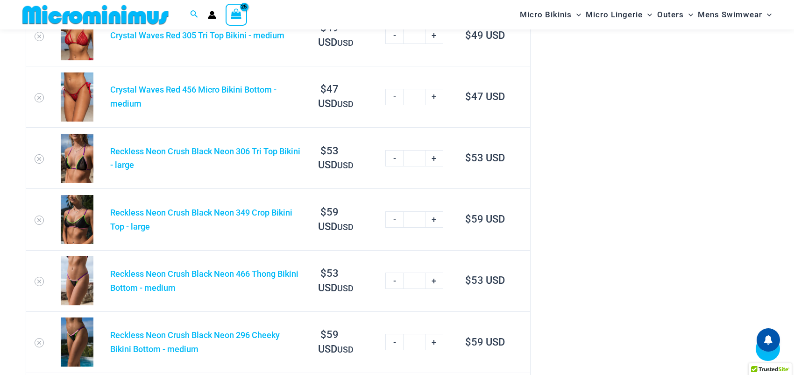
scroll to position [552, 0]
